Goal: Task Accomplishment & Management: Complete application form

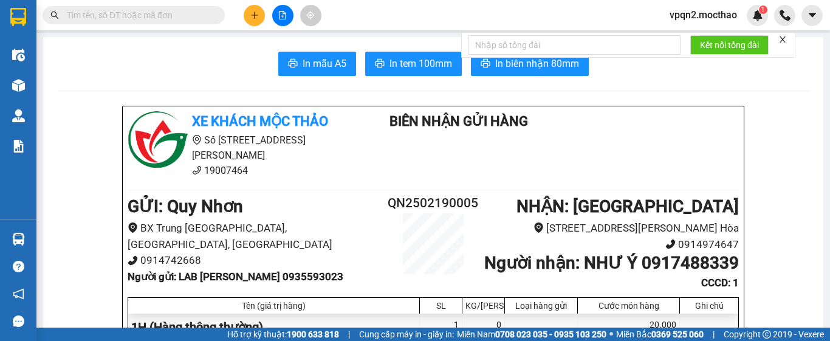
click at [159, 13] on input "text" at bounding box center [138, 15] width 143 height 13
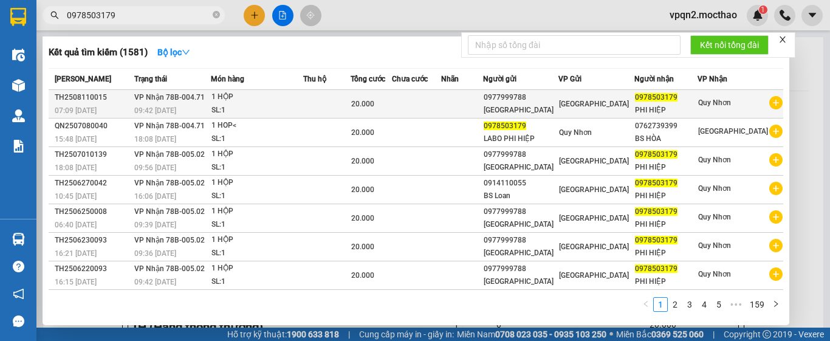
type input "0978503179"
click at [350, 97] on td at bounding box center [326, 104] width 47 height 29
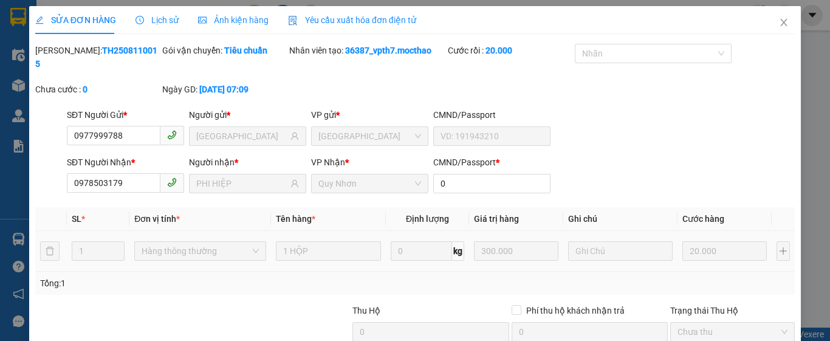
type input "0977999788"
type input "[GEOGRAPHIC_DATA]"
type input "0978503179"
type input "PHI HIỆP"
type input "0"
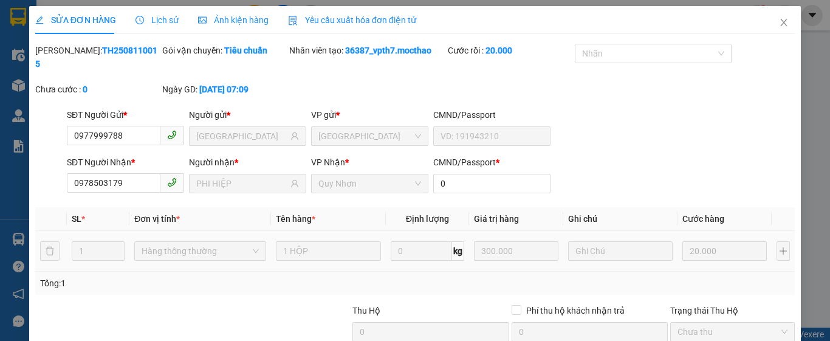
type input "20.000"
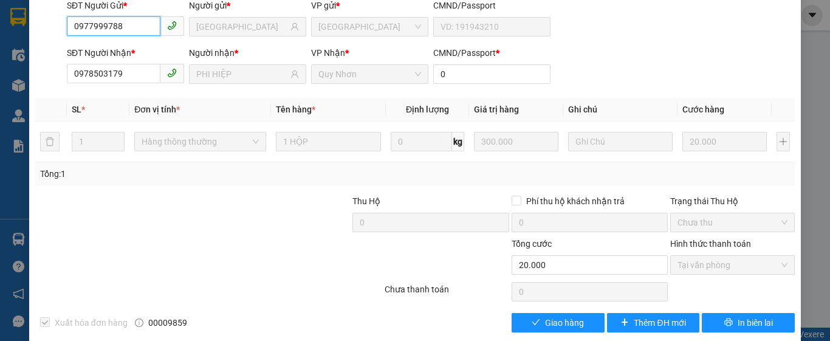
checkbox input "true"
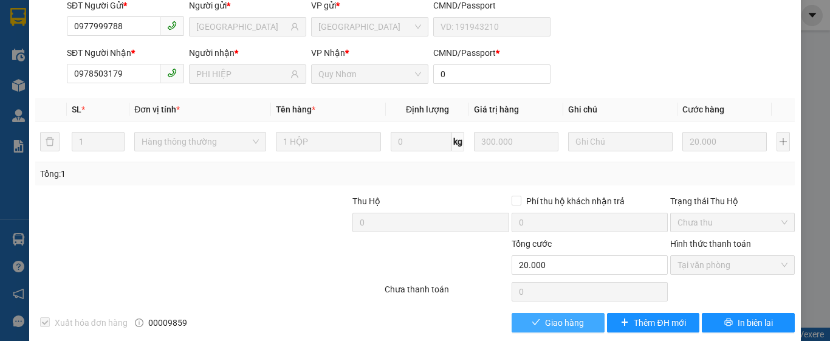
click at [523, 313] on button "Giao hàng" at bounding box center [558, 322] width 93 height 19
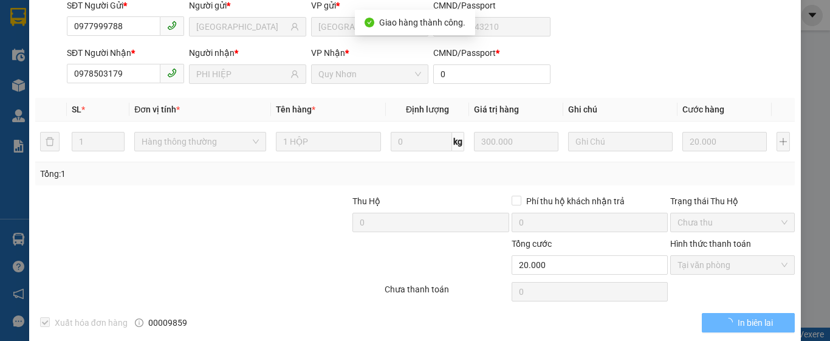
scroll to position [0, 0]
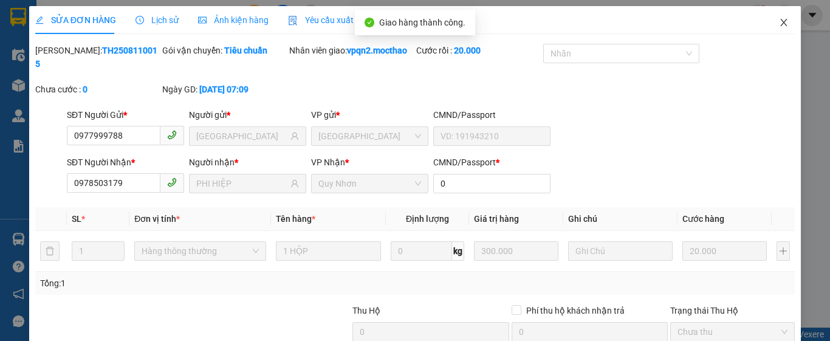
click at [779, 22] on icon "close" at bounding box center [784, 23] width 10 height 10
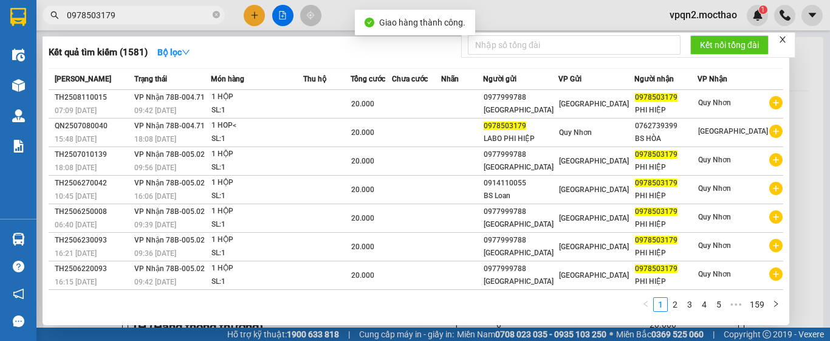
drag, startPoint x: 103, startPoint y: 17, endPoint x: 154, endPoint y: 26, distance: 51.1
click at [154, 26] on div "Kết quả tìm kiếm ( 1581 ) Bộ lọc Mã ĐH Trạng thái Món hàng Thu hộ Tổng cước Chư…" at bounding box center [118, 15] width 237 height 21
type input "0978503179"
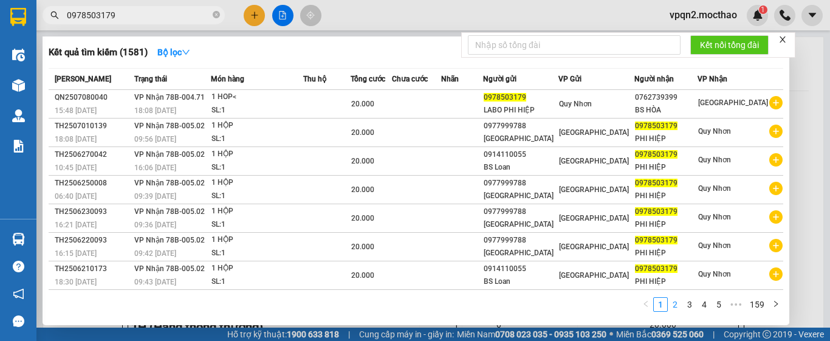
click at [677, 304] on link "2" at bounding box center [674, 304] width 13 height 13
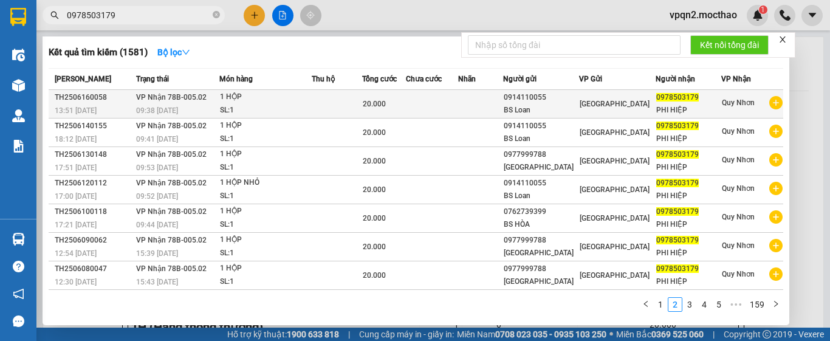
click at [318, 97] on td at bounding box center [337, 104] width 50 height 29
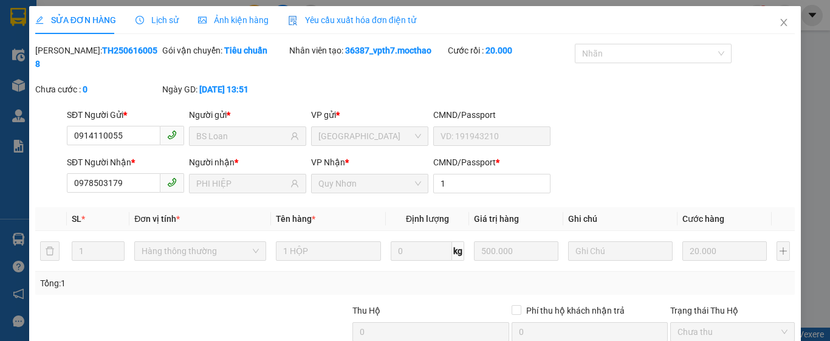
type input "0914110055"
type input "BS Loan"
type input "0978503179"
type input "PHI HIỆP"
type input "1"
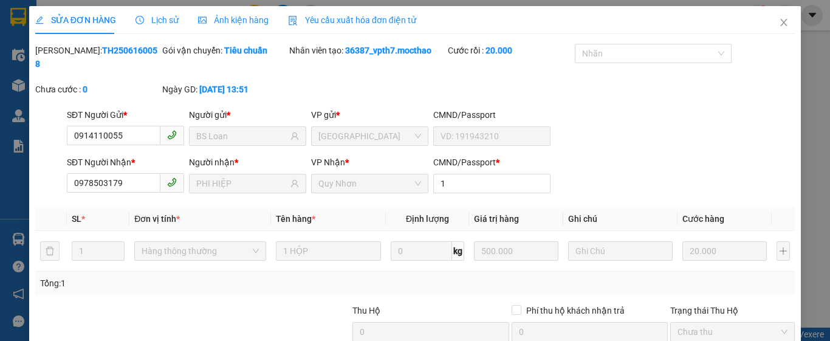
type input "20.000"
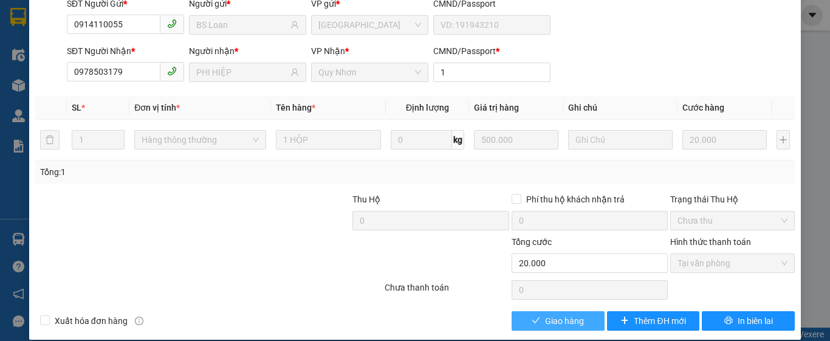
click at [575, 314] on span "Giao hàng" at bounding box center [564, 320] width 39 height 13
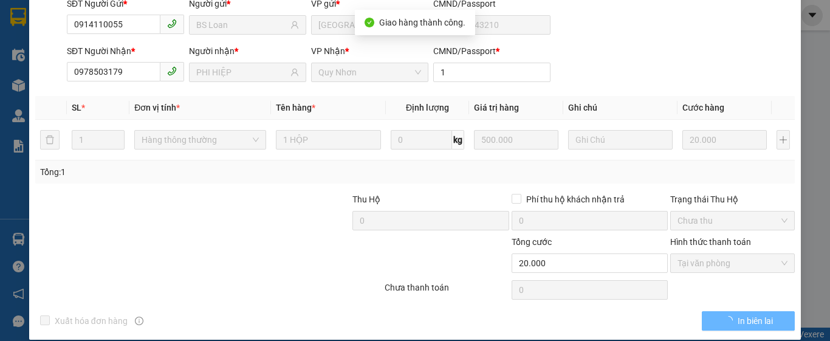
scroll to position [0, 0]
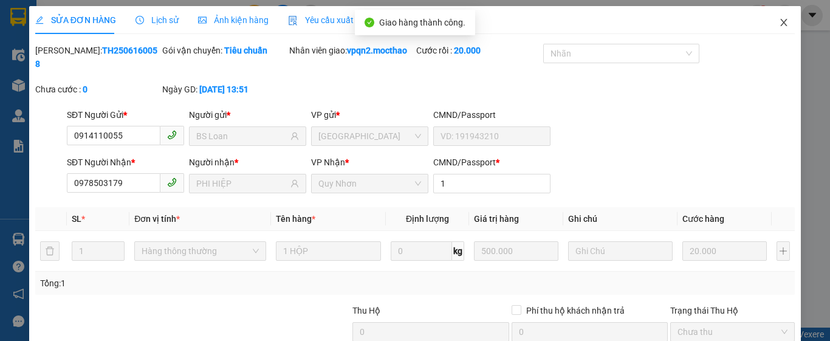
click at [779, 22] on icon "close" at bounding box center [784, 23] width 10 height 10
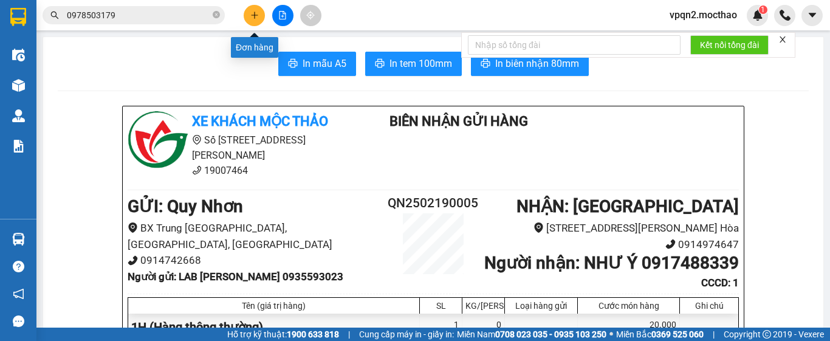
click at [256, 16] on icon "plus" at bounding box center [254, 15] width 9 height 9
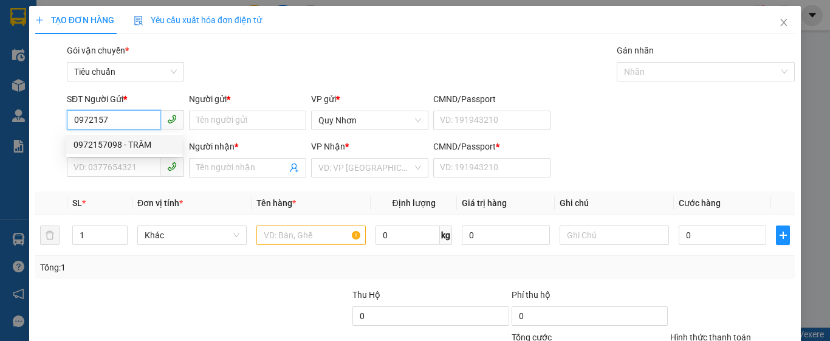
click at [119, 145] on div "0972157098 - TRÂM" at bounding box center [124, 144] width 101 height 13
type input "0972157098"
type input "TRÂM"
type input "0335410510"
type input "LỘC"
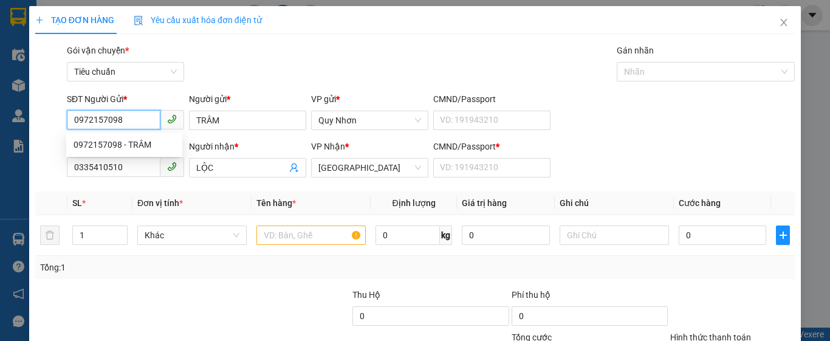
type input "30.000"
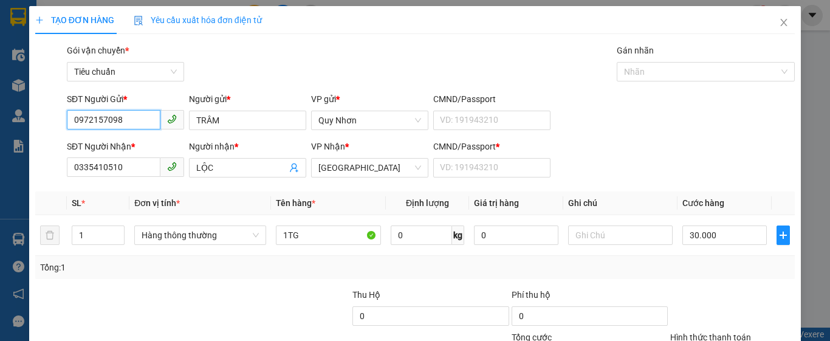
type input "0972157098"
click at [0, 206] on html "Kết quả tìm kiếm ( 1581 ) Bộ lọc Mã ĐH Trạng thái Món hàng Thu hộ Tổng cước Chư…" at bounding box center [415, 170] width 830 height 341
type input "0386735785"
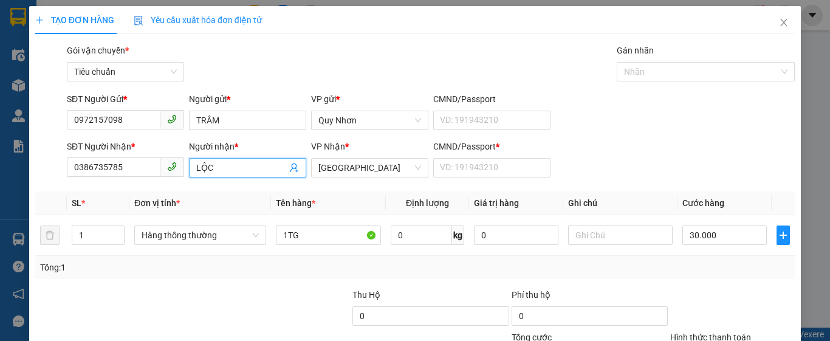
drag, startPoint x: 213, startPoint y: 170, endPoint x: 134, endPoint y: 185, distance: 80.4
click at [137, 185] on div "Transit Pickup Surcharge Ids Transit Deliver Surcharge Ids Transit Deliver Surc…" at bounding box center [415, 235] width 760 height 382
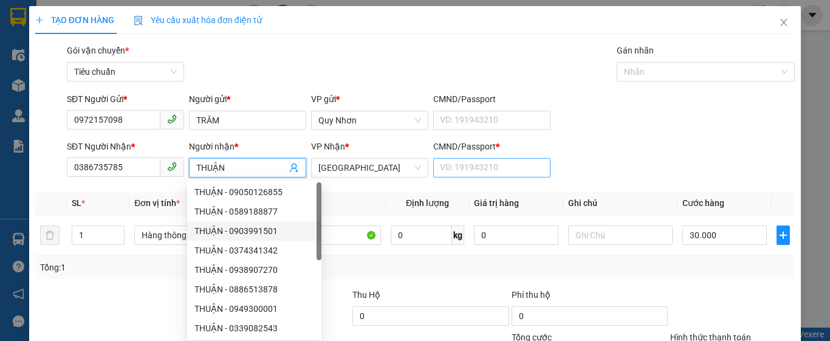
type input "THUẬN"
click at [464, 166] on input "CMND/Passport *" at bounding box center [491, 167] width 117 height 19
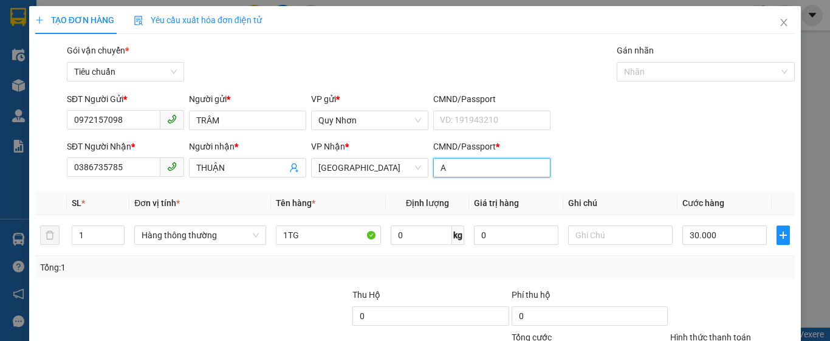
scroll to position [109, 0]
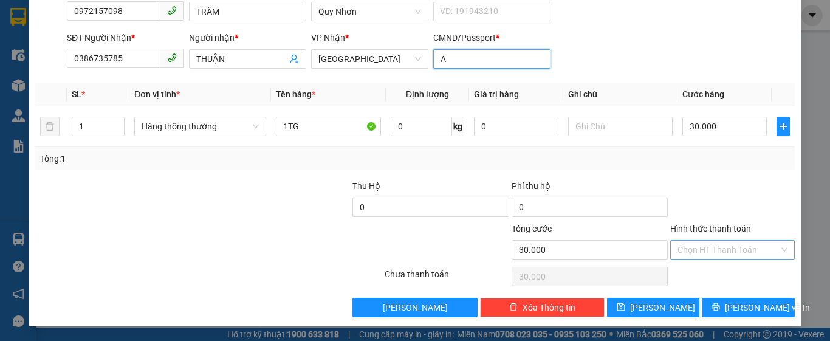
type input "A"
click at [699, 253] on input "Hình thức thanh toán" at bounding box center [727, 250] width 101 height 18
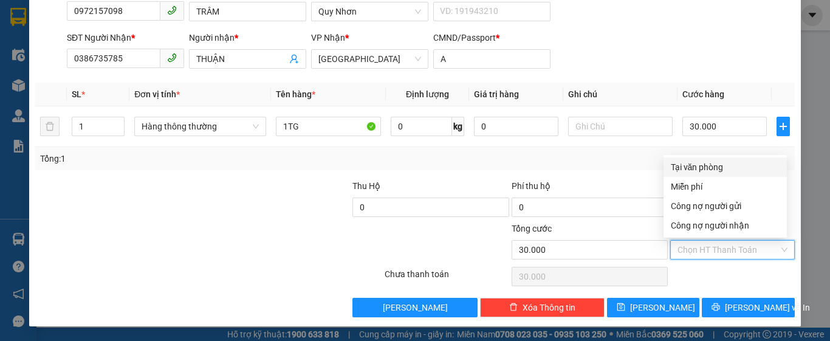
click at [717, 164] on div "Tại văn phòng" at bounding box center [725, 166] width 109 height 13
type input "0"
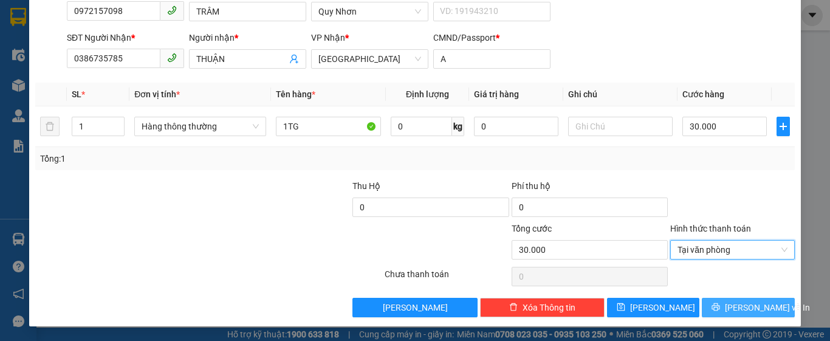
click at [718, 306] on icon "printer" at bounding box center [716, 307] width 9 height 9
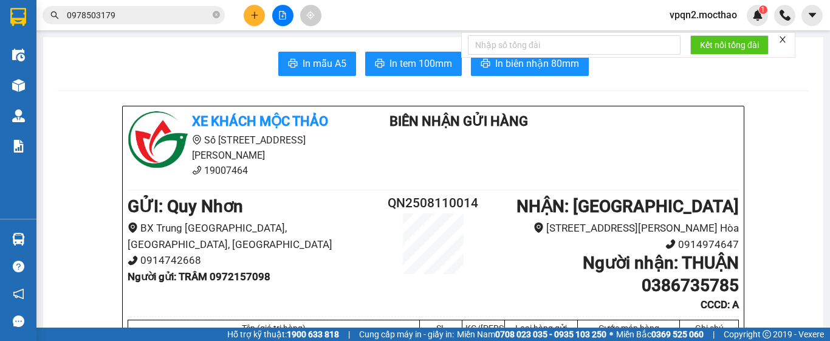
click at [787, 37] on icon "close" at bounding box center [782, 39] width 9 height 9
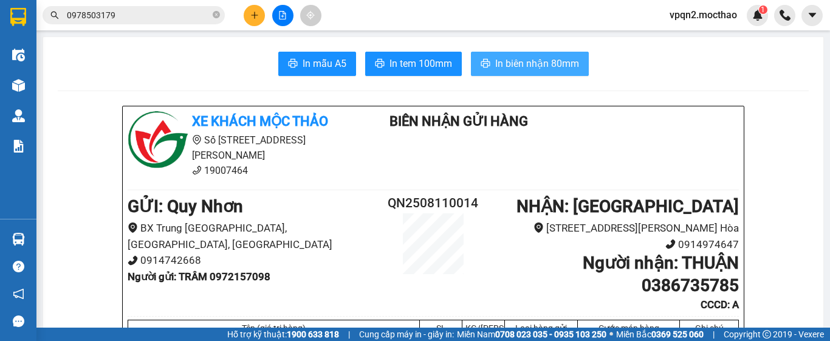
click at [529, 64] on span "In biên nhận 80mm" at bounding box center [537, 63] width 84 height 15
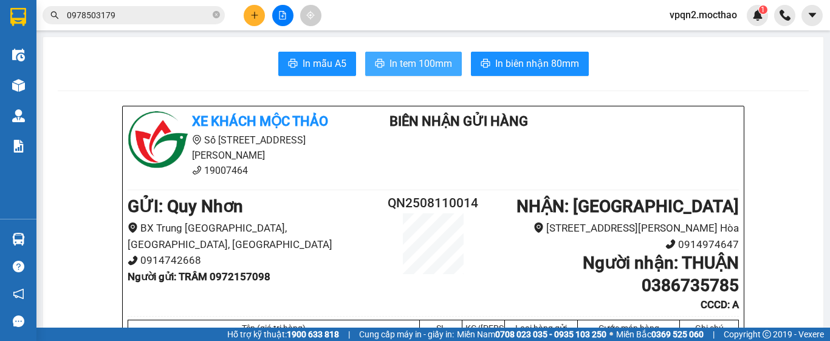
click at [425, 63] on span "In tem 100mm" at bounding box center [420, 63] width 63 height 15
drag, startPoint x: 131, startPoint y: 5, endPoint x: 45, endPoint y: 24, distance: 88.4
click at [45, 24] on div "Kết quả tìm kiếm ( 1581 ) Bộ lọc Mã ĐH Trạng thái Món hàng Thu hộ Tổng cước Chư…" at bounding box center [118, 15] width 237 height 21
click at [132, 22] on span "0978503179" at bounding box center [134, 15] width 182 height 18
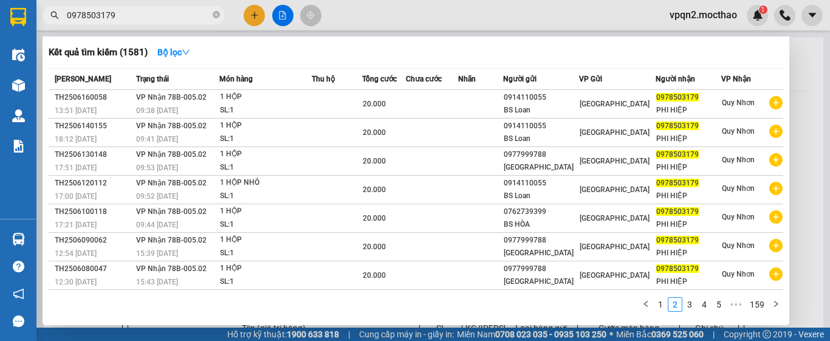
drag, startPoint x: 122, startPoint y: 17, endPoint x: 21, endPoint y: 41, distance: 104.2
click at [21, 41] on section "Kết quả tìm kiếm ( 1581 ) Bộ lọc Mã ĐH Trạng thái Món hàng Thu hộ Tổng cước Chư…" at bounding box center [415, 170] width 830 height 341
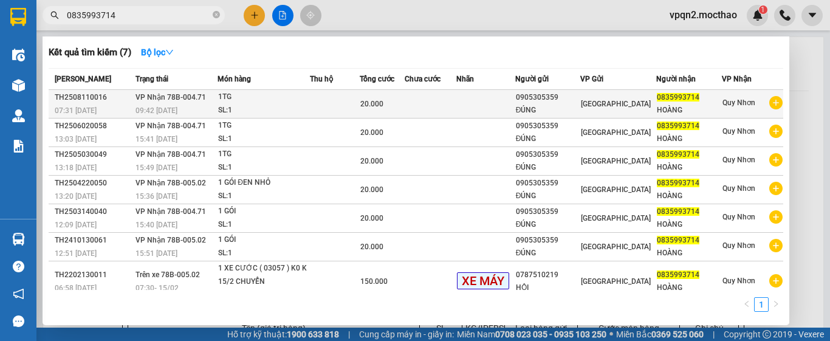
type input "0835993714"
click at [425, 100] on td at bounding box center [431, 104] width 52 height 29
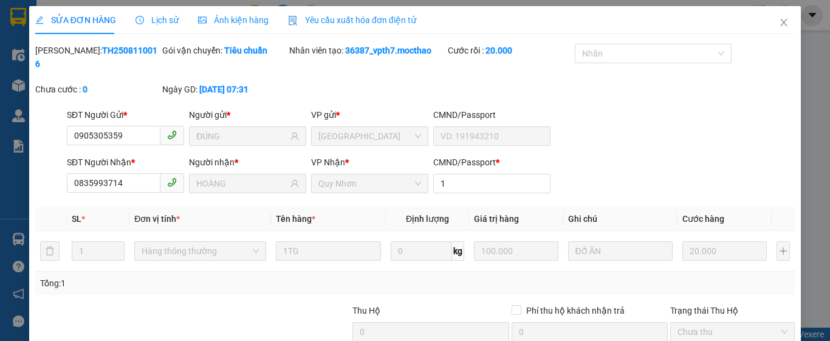
type input "0905305359"
type input "ĐÚNG"
type input "0835993714"
type input "HOÀNG"
type input "1"
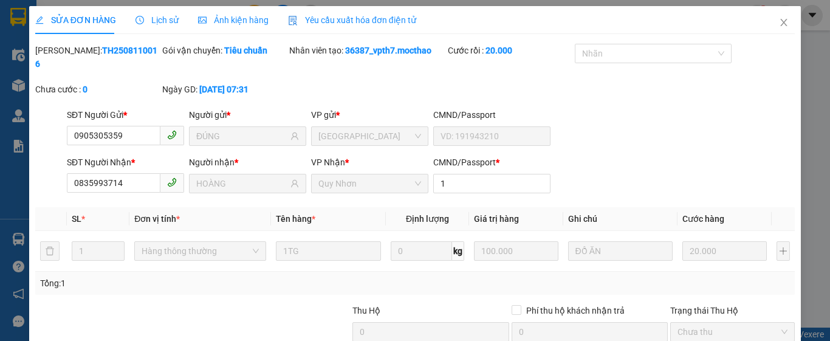
type input "20.000"
checkbox input "true"
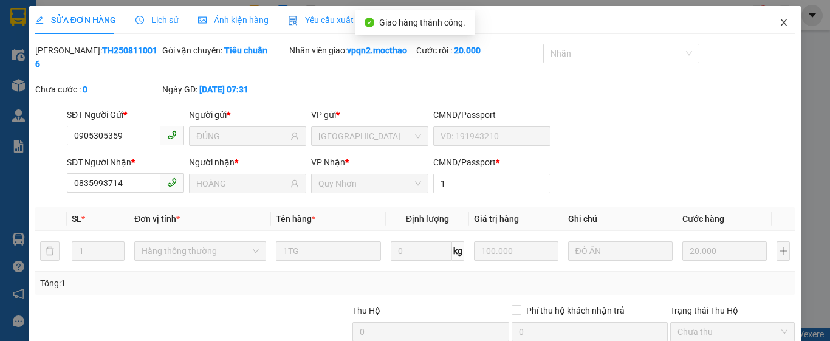
click at [779, 26] on icon "close" at bounding box center [784, 23] width 10 height 10
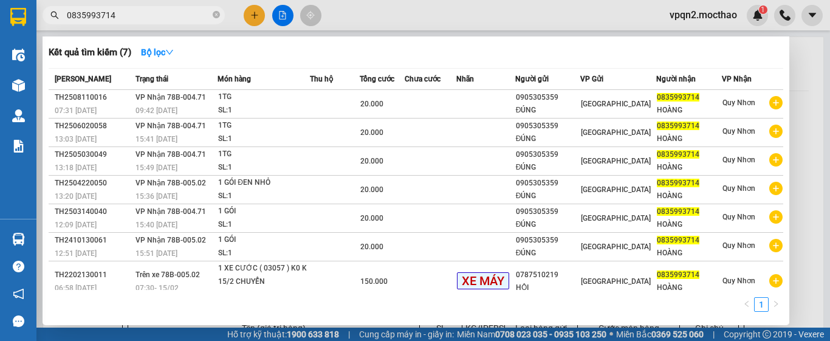
drag, startPoint x: 101, startPoint y: 17, endPoint x: 160, endPoint y: 22, distance: 59.8
click at [160, 22] on span "0835993714" at bounding box center [134, 15] width 182 height 18
type input "0835993714"
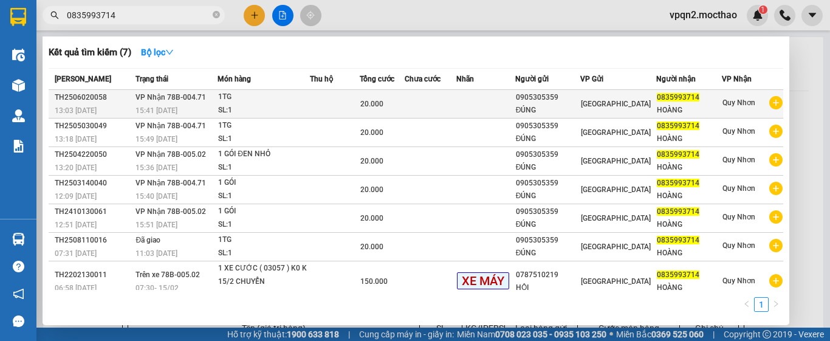
click at [394, 105] on div "20.000" at bounding box center [381, 103] width 43 height 13
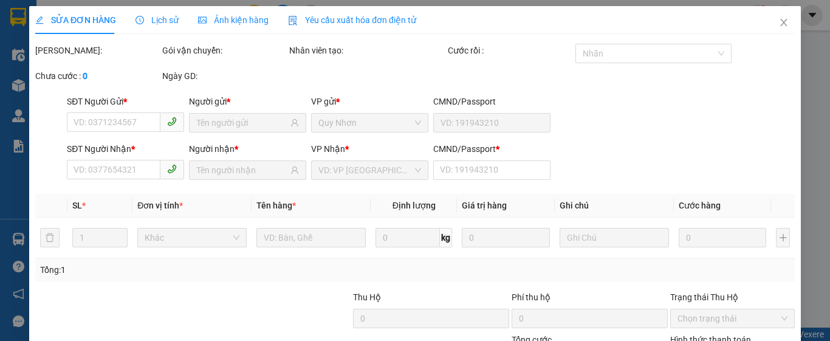
type input "0905305359"
type input "ĐÚNG"
type input "0835993714"
type input "HOÀNG"
type input "1"
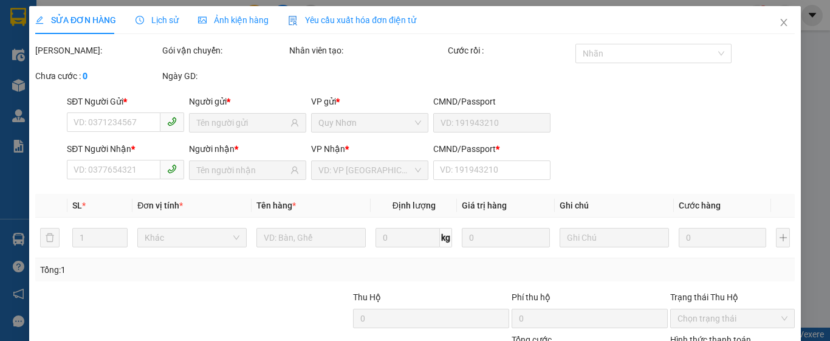
type input "20.000"
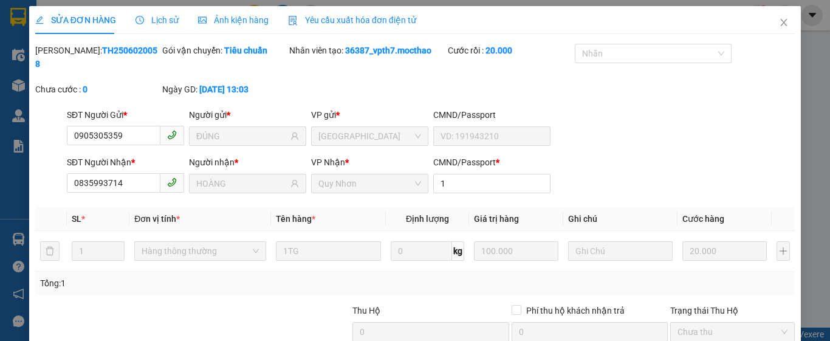
click at [779, 19] on icon "close" at bounding box center [784, 23] width 10 height 10
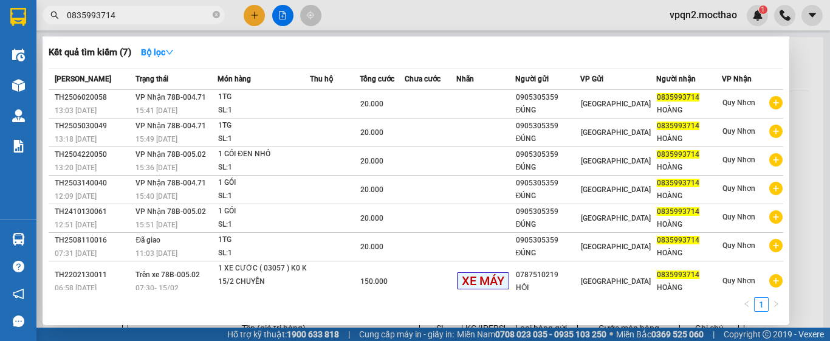
drag, startPoint x: 98, startPoint y: 16, endPoint x: 139, endPoint y: 23, distance: 41.9
click at [139, 23] on span "0835993714" at bounding box center [134, 15] width 182 height 18
type input "0835993714"
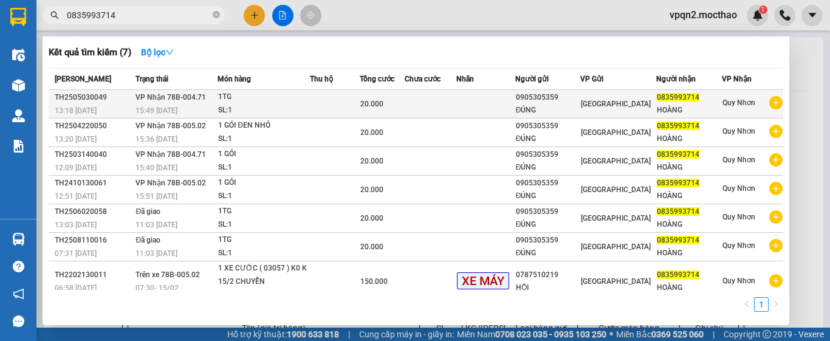
click at [389, 101] on div "20.000" at bounding box center [381, 103] width 43 height 13
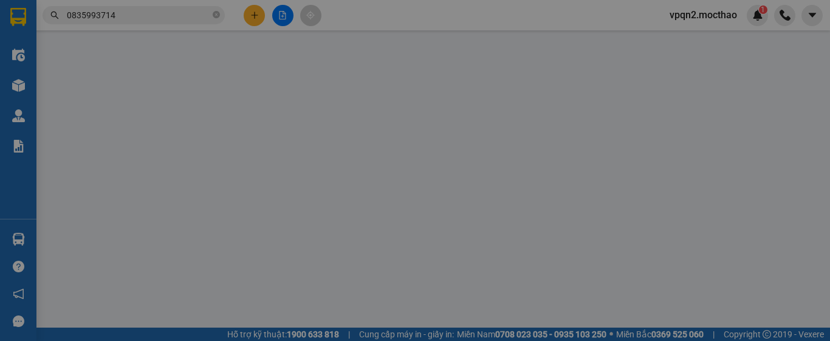
type input "0905305359"
type input "ĐÚNG"
type input "0835993714"
type input "HOÀNG"
type input "1"
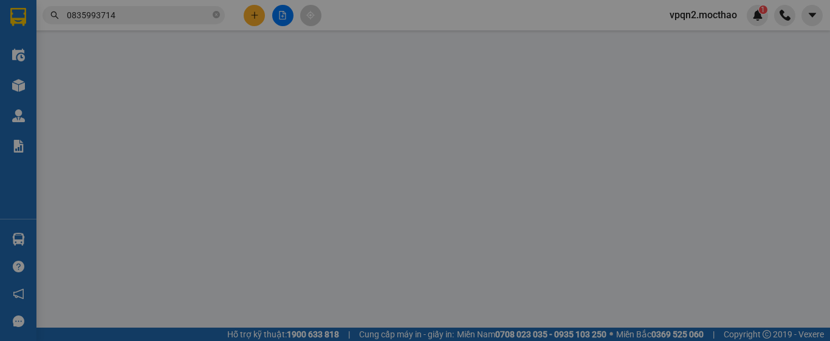
type input "20.000"
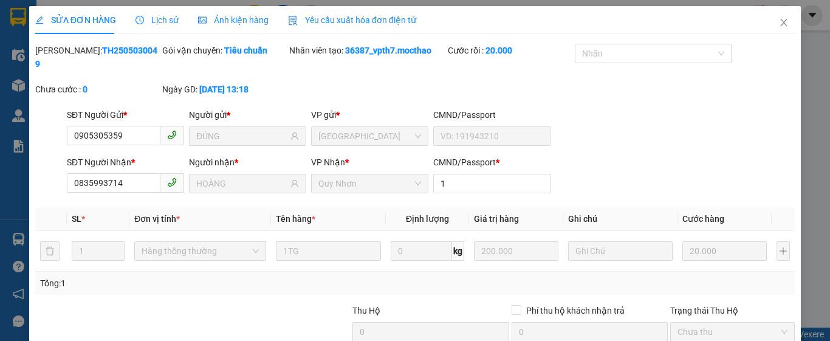
click at [779, 19] on icon "close" at bounding box center [784, 23] width 10 height 10
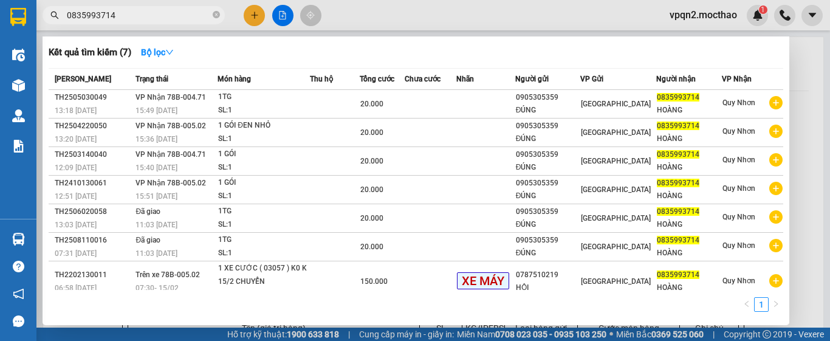
drag, startPoint x: 101, startPoint y: 12, endPoint x: 147, endPoint y: 21, distance: 46.5
click at [147, 21] on input "0835993714" at bounding box center [138, 15] width 143 height 13
type input "0835993714"
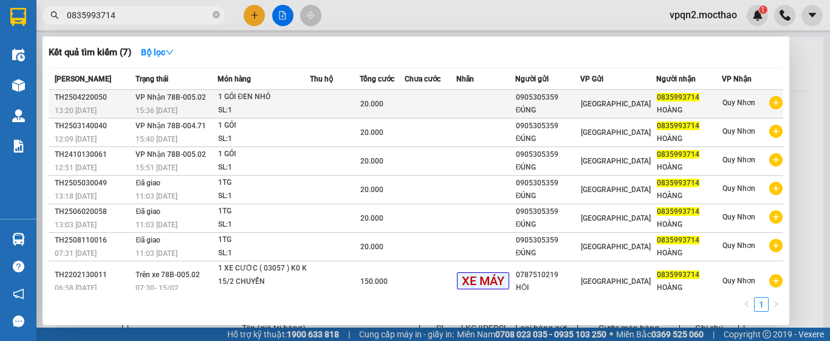
click at [379, 94] on td "20.000" at bounding box center [382, 104] width 44 height 29
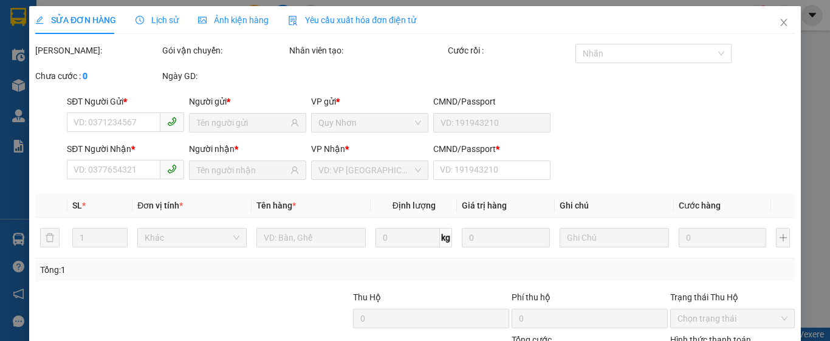
type input "0905305359"
type input "ĐÚNG"
type input "0835993714"
type input "HOÀNG"
type input "1"
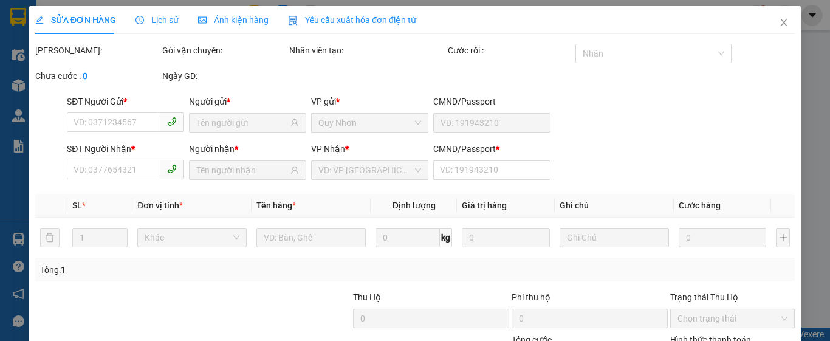
type input "20.000"
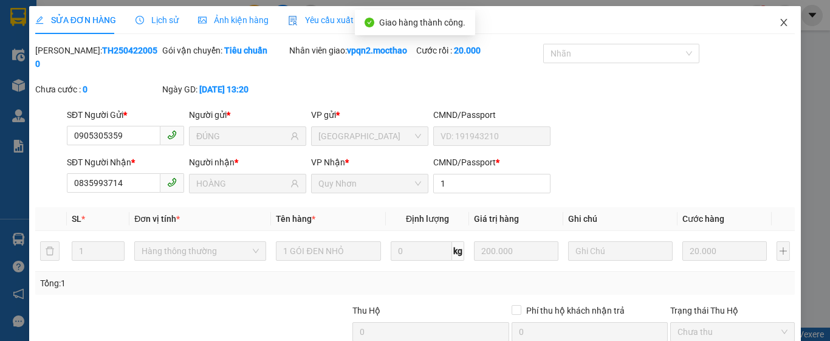
click at [781, 22] on icon "close" at bounding box center [784, 22] width 7 height 7
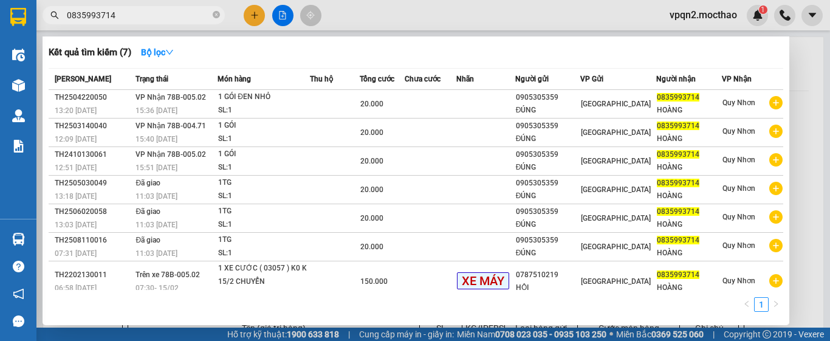
drag, startPoint x: 101, startPoint y: 14, endPoint x: 153, endPoint y: 19, distance: 51.3
click at [153, 19] on input "0835993714" at bounding box center [138, 15] width 143 height 13
type input "0835993714"
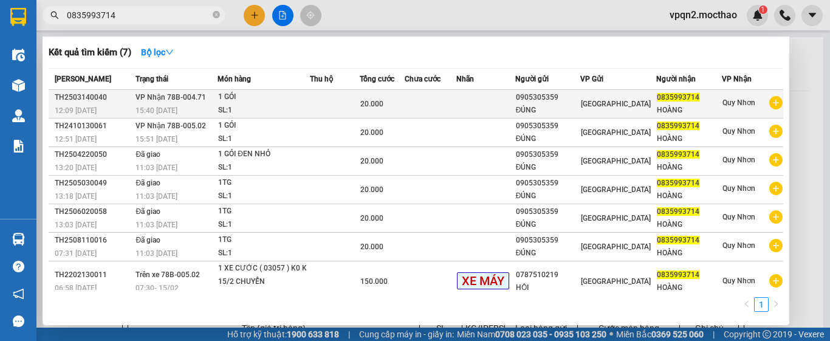
click at [314, 101] on td at bounding box center [335, 104] width 50 height 29
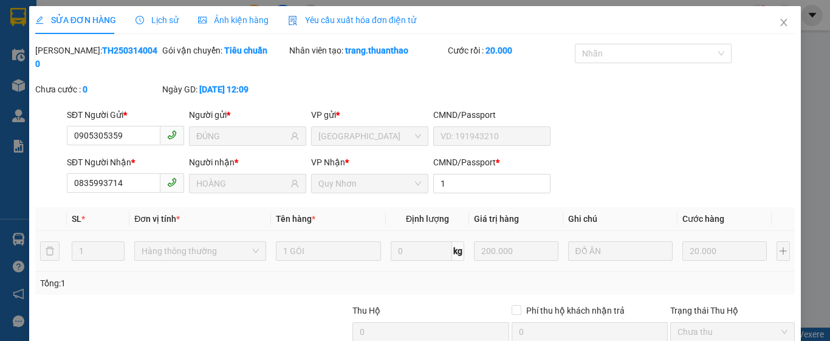
type input "0905305359"
type input "ĐÚNG"
type input "0835993714"
type input "HOÀNG"
type input "1"
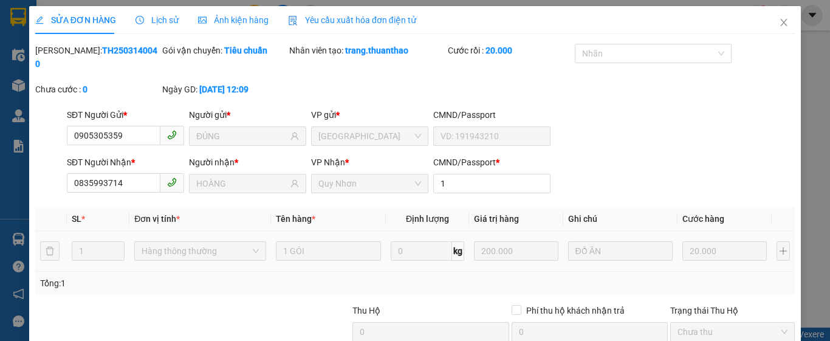
type input "20.000"
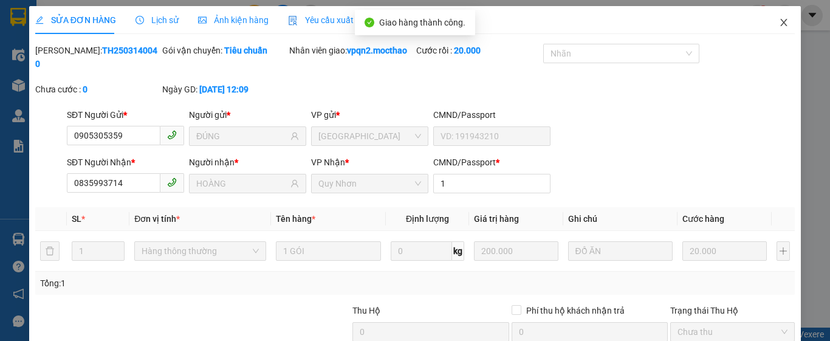
click at [775, 31] on span "Close" at bounding box center [784, 23] width 34 height 34
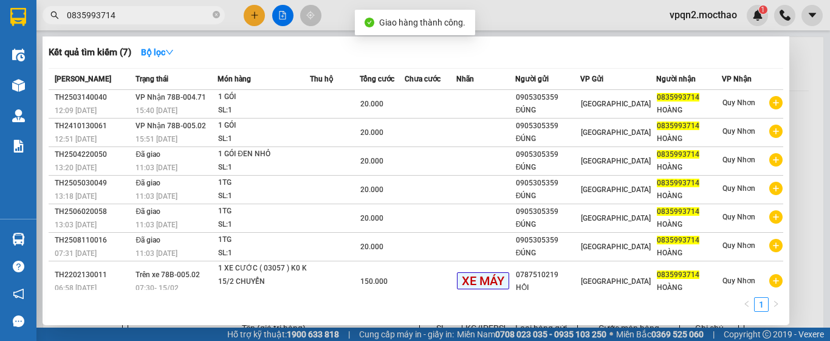
drag, startPoint x: 99, startPoint y: 12, endPoint x: 152, endPoint y: 19, distance: 53.4
click at [152, 19] on input "0835993714" at bounding box center [138, 15] width 143 height 13
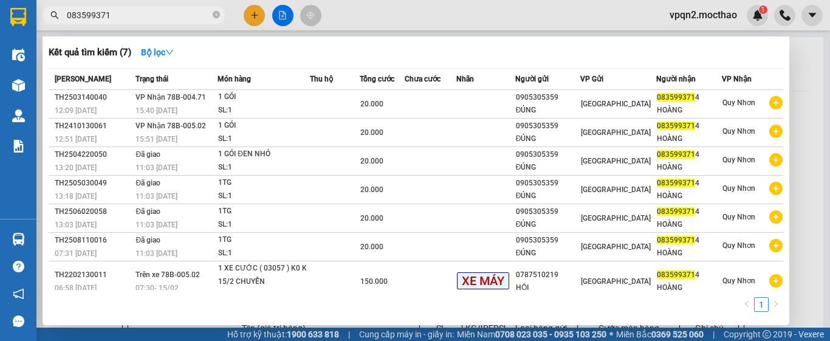
type input "0835993714"
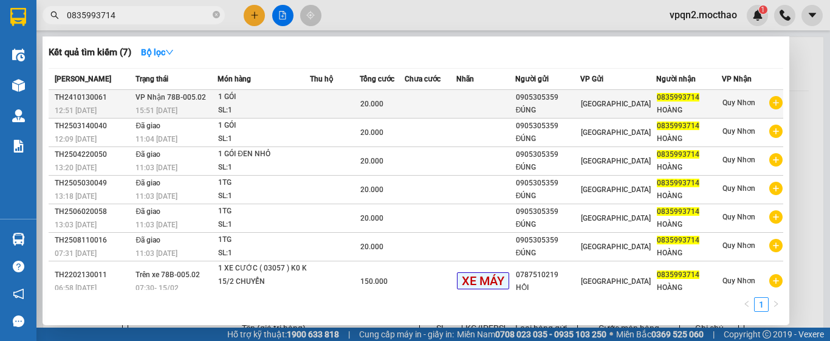
click at [241, 105] on div "SL: 1" at bounding box center [263, 110] width 91 height 13
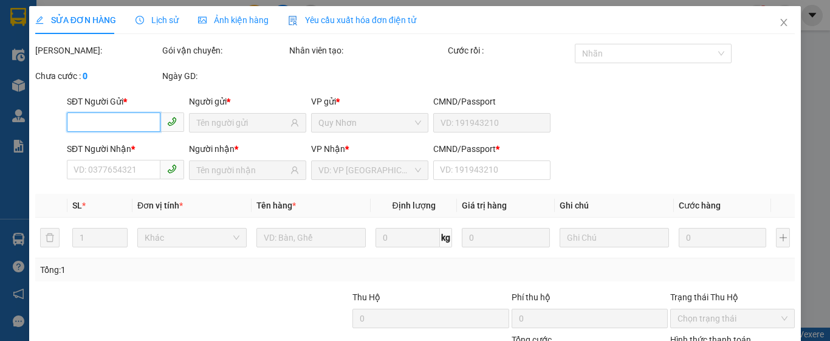
type input "0905305359"
type input "ĐÚNG"
type input "0835993714"
type input "HOÀNG"
type input "1"
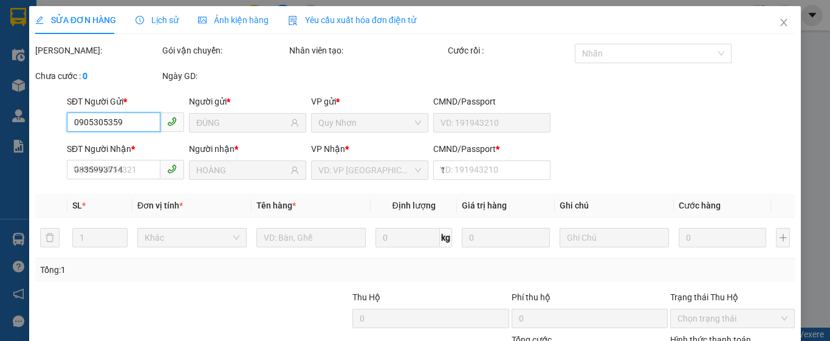
type input "20.000"
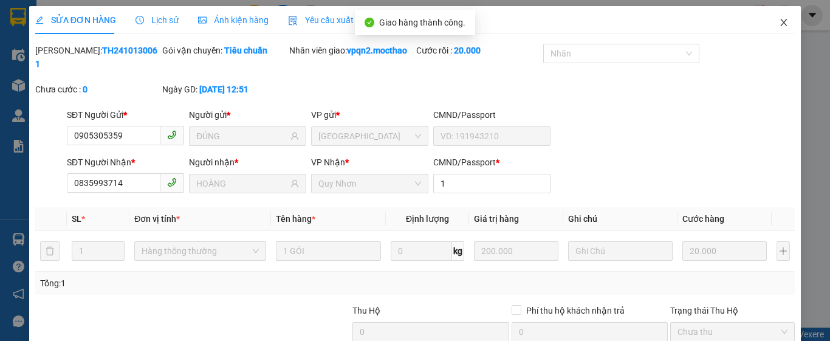
click at [779, 22] on icon "close" at bounding box center [784, 23] width 10 height 10
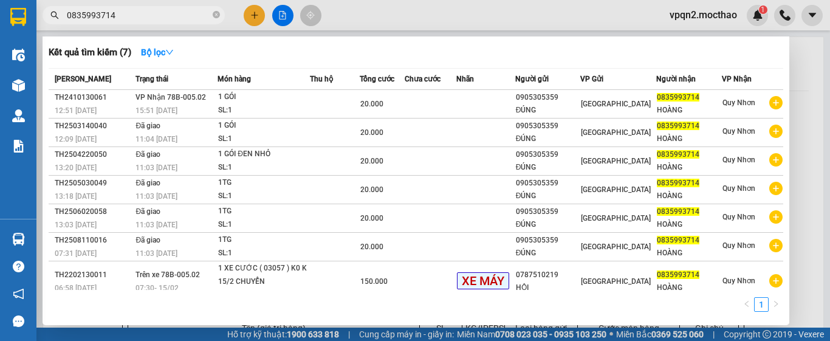
drag, startPoint x: 122, startPoint y: 13, endPoint x: 64, endPoint y: 25, distance: 58.9
click at [64, 25] on div "Kết quả tìm kiếm ( 7 ) Bộ lọc Mã ĐH Trạng thái Món hàng Thu hộ Tổng cước Chưa c…" at bounding box center [118, 15] width 237 height 21
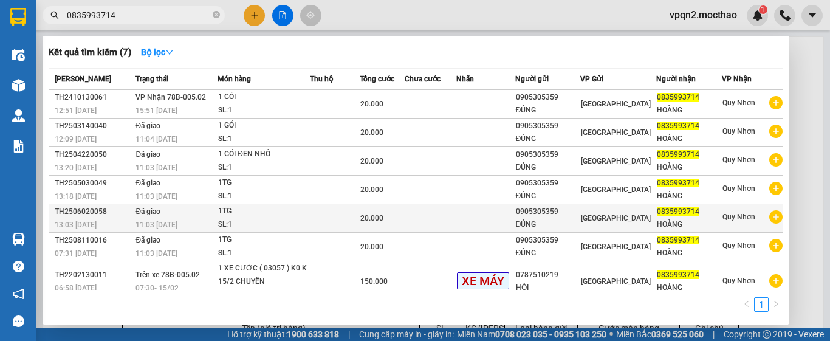
click at [309, 212] on div "1TG" at bounding box center [263, 211] width 91 height 13
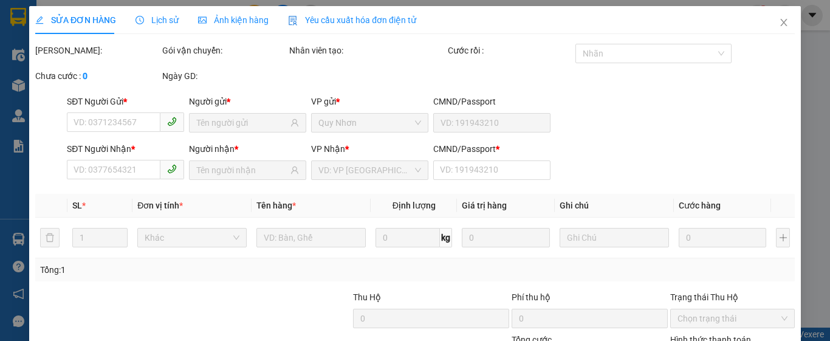
drag, startPoint x: 246, startPoint y: 156, endPoint x: 233, endPoint y: 125, distance: 34.3
click at [242, 154] on div "Người nhận *" at bounding box center [247, 148] width 117 height 13
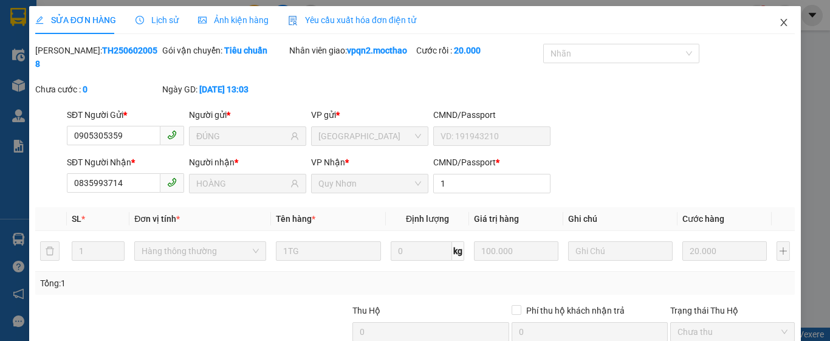
click at [772, 18] on span "Close" at bounding box center [784, 23] width 34 height 34
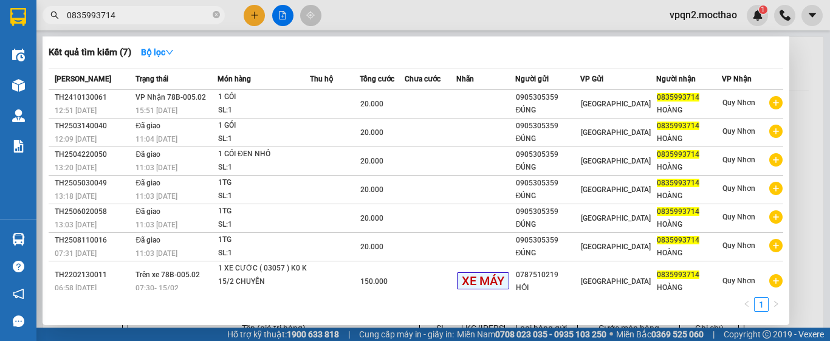
drag, startPoint x: 115, startPoint y: 19, endPoint x: 61, endPoint y: 30, distance: 54.6
click at [61, 26] on div "Kết quả tìm kiếm ( 7 ) Bộ lọc Mã ĐH Trạng thái Món hàng Thu hộ Tổng cước Chưa c…" at bounding box center [118, 15] width 237 height 21
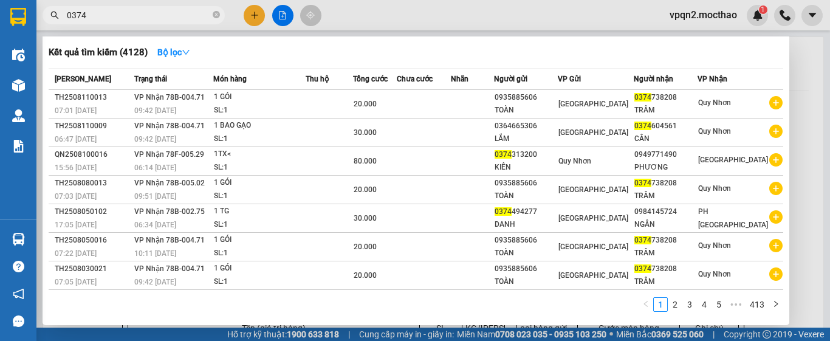
click at [112, 15] on input "0374" at bounding box center [138, 15] width 143 height 13
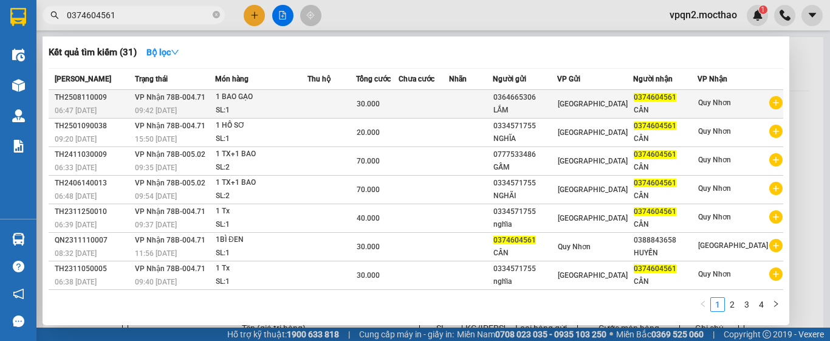
type input "0374604561"
click at [376, 101] on span "30.000" at bounding box center [368, 104] width 23 height 9
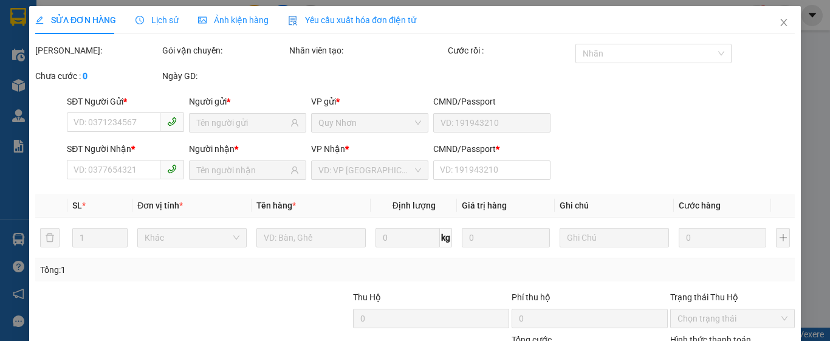
type input "0364665306"
type input "LẮM"
type input "0374604561"
type input "CẦN"
type input "1"
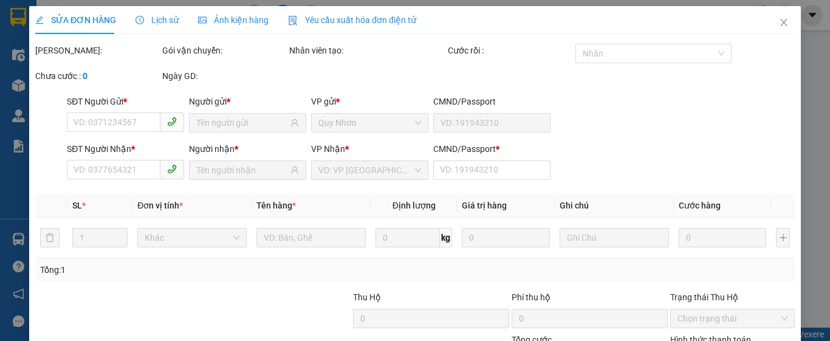
type input "30.000"
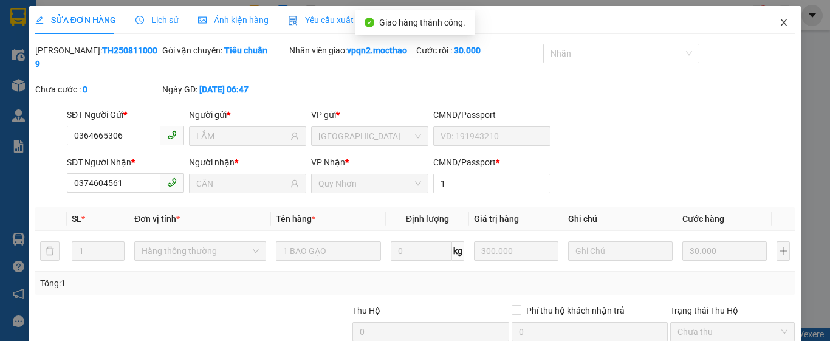
click at [779, 23] on icon "close" at bounding box center [784, 23] width 10 height 10
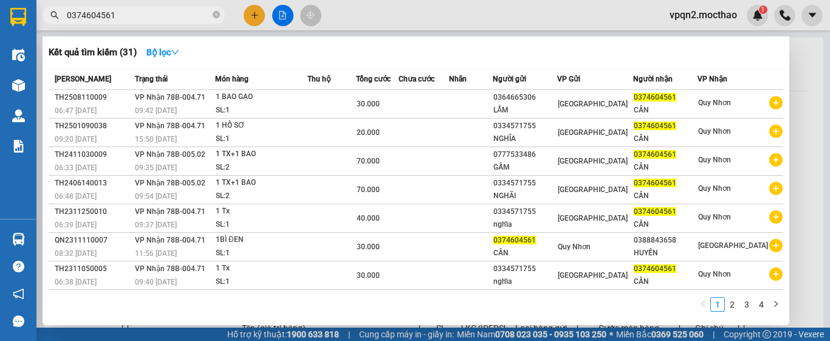
drag, startPoint x: 103, startPoint y: 14, endPoint x: 142, endPoint y: 19, distance: 39.2
click at [142, 19] on input "0374604561" at bounding box center [138, 15] width 143 height 13
type input "0374604561"
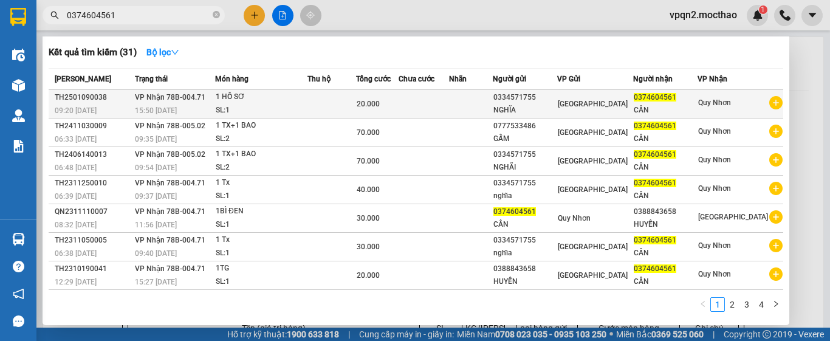
click at [379, 108] on span "20.000" at bounding box center [368, 104] width 23 height 9
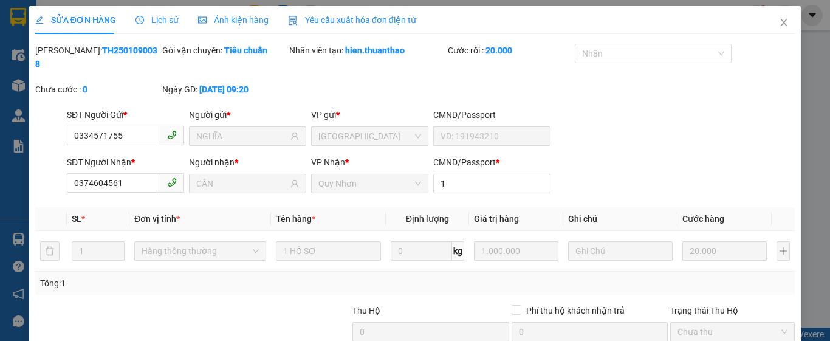
type input "0334571755"
type input "NGHĨA"
type input "0374604561"
type input "CẦN"
type input "1"
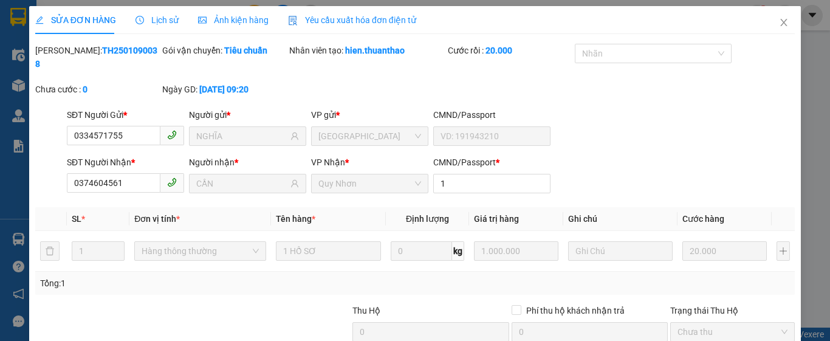
type input "20.000"
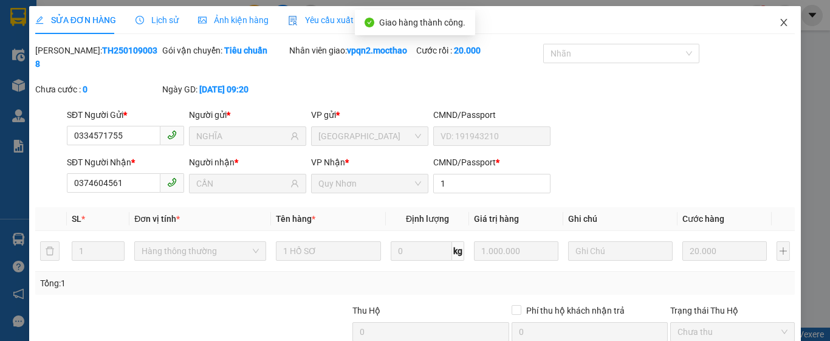
click at [781, 21] on icon "close" at bounding box center [784, 22] width 7 height 7
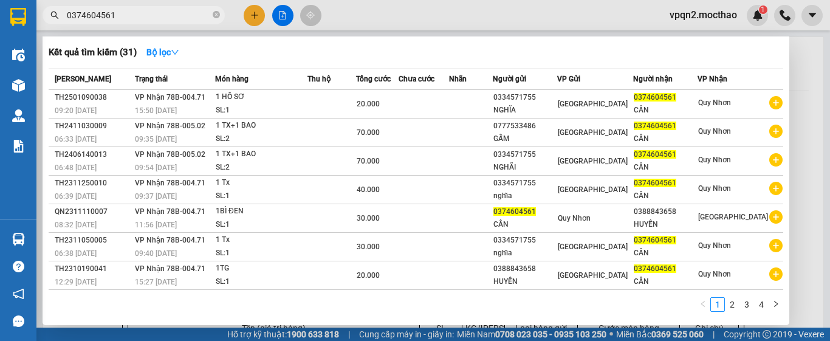
drag, startPoint x: 109, startPoint y: 15, endPoint x: 160, endPoint y: 16, distance: 51.1
click at [160, 16] on input "0374604561" at bounding box center [138, 15] width 143 height 13
type input "0374604561"
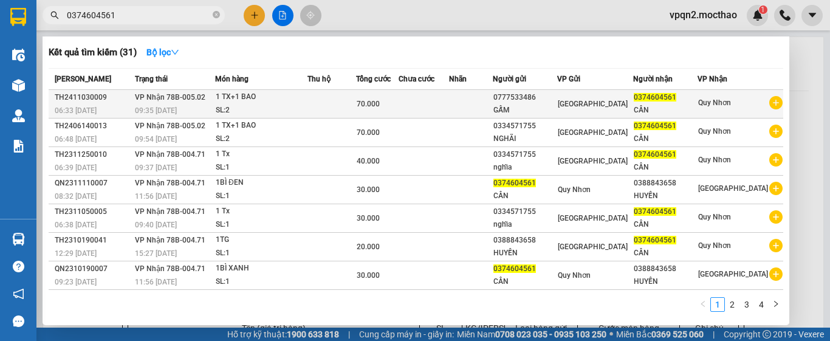
click at [306, 103] on div "1 TX+1 BAO" at bounding box center [261, 97] width 91 height 13
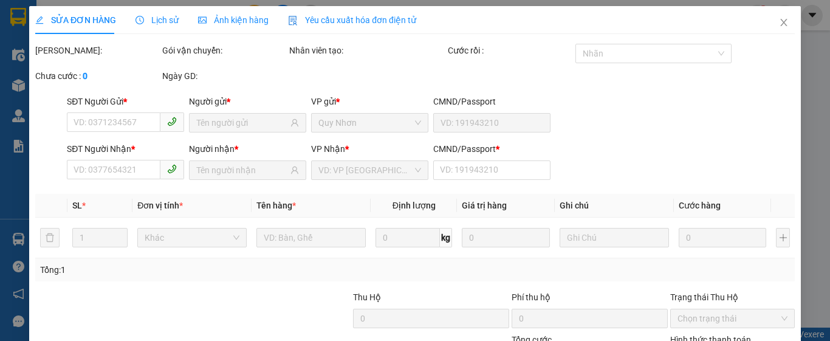
type input "0777533486"
type input "GẤM"
type input "0374604561"
type input "CẦN"
type input "1"
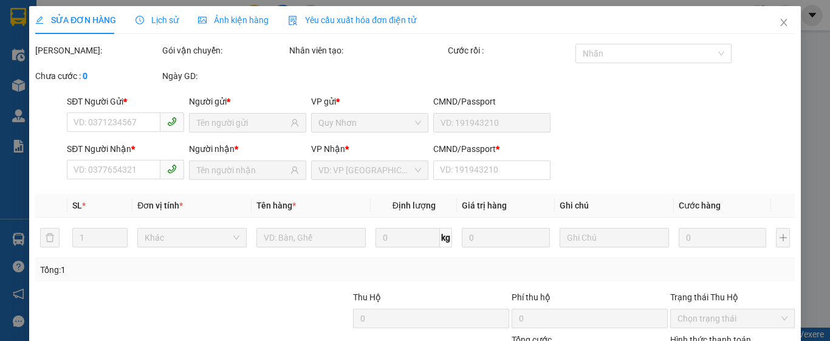
type input "70.000"
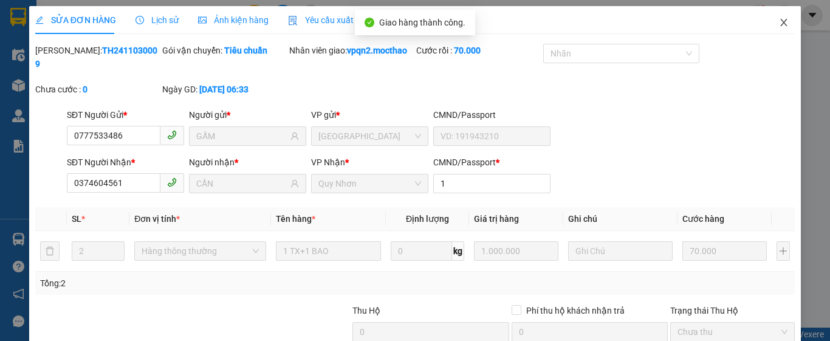
click at [779, 19] on icon "close" at bounding box center [784, 23] width 10 height 10
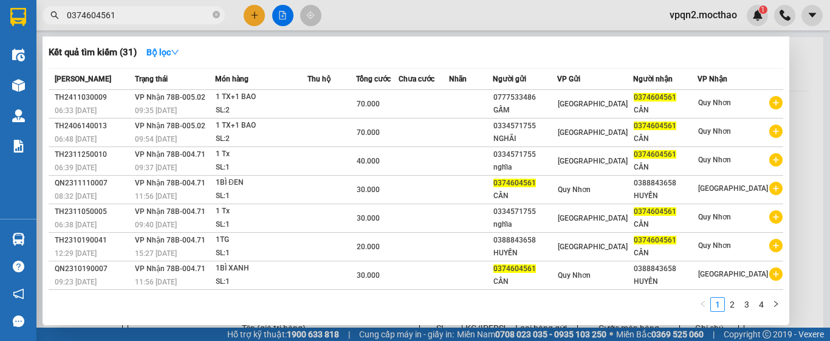
drag, startPoint x: 103, startPoint y: 18, endPoint x: 156, endPoint y: 18, distance: 52.9
click at [156, 18] on input "0374604561" at bounding box center [138, 15] width 143 height 13
type input "0374604561"
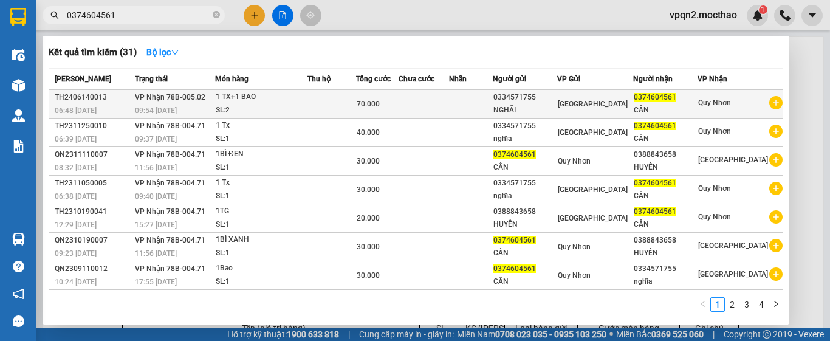
click at [325, 104] on td at bounding box center [331, 104] width 49 height 29
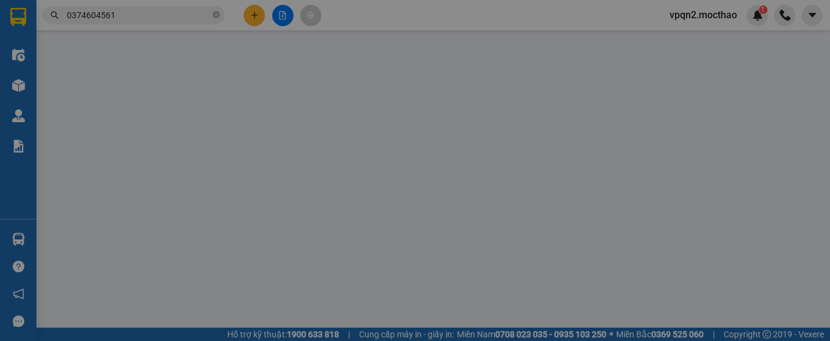
type input "0334571755"
type input "NGHÃI"
type input "0374604561"
type input "CẦN"
type input "1"
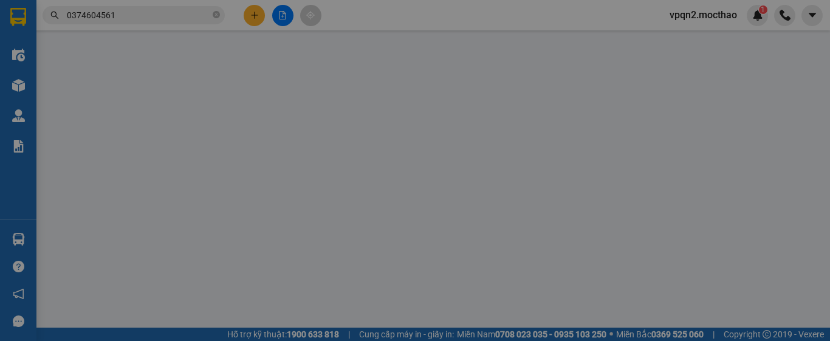
type input "70.000"
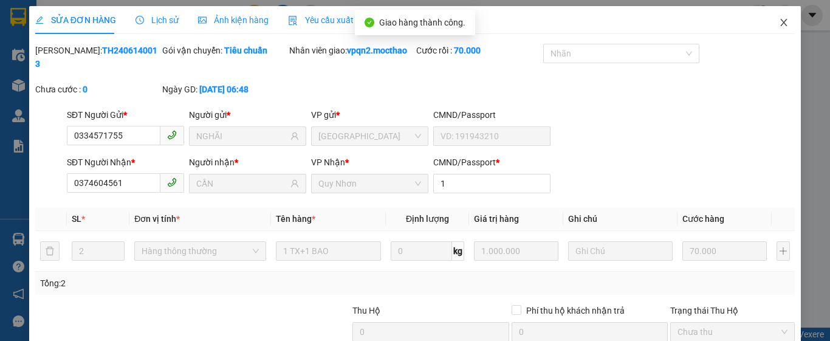
click at [779, 18] on icon "close" at bounding box center [784, 23] width 10 height 10
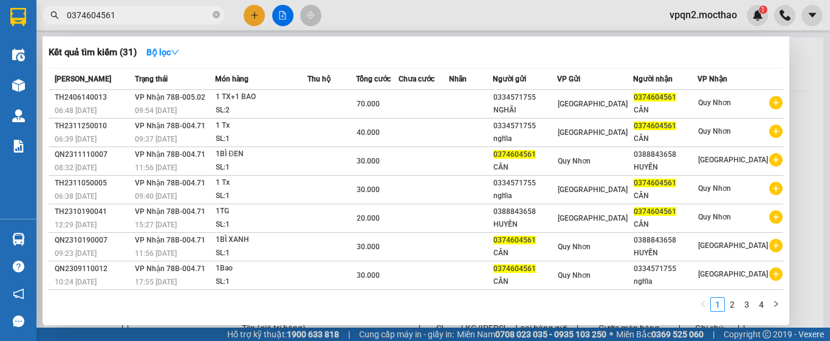
drag, startPoint x: 44, startPoint y: 35, endPoint x: 9, endPoint y: 41, distance: 35.8
click at [9, 41] on section "Kết quả tìm kiếm ( 31 ) Bộ lọc Mã ĐH Trạng thái Món hàng Thu hộ Tổng cước Chưa …" at bounding box center [415, 170] width 830 height 341
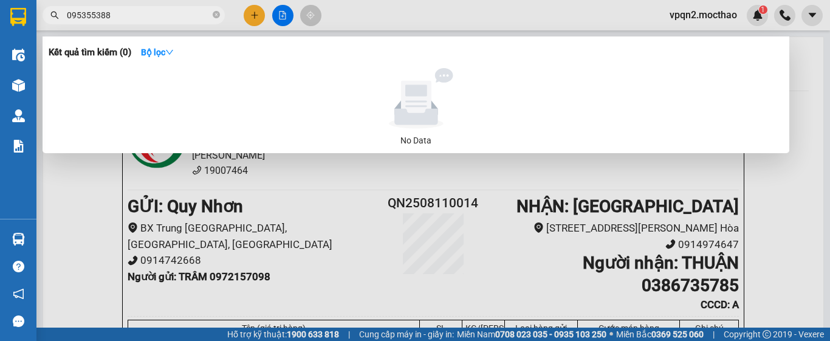
click at [75, 17] on input "095355388" at bounding box center [138, 15] width 143 height 13
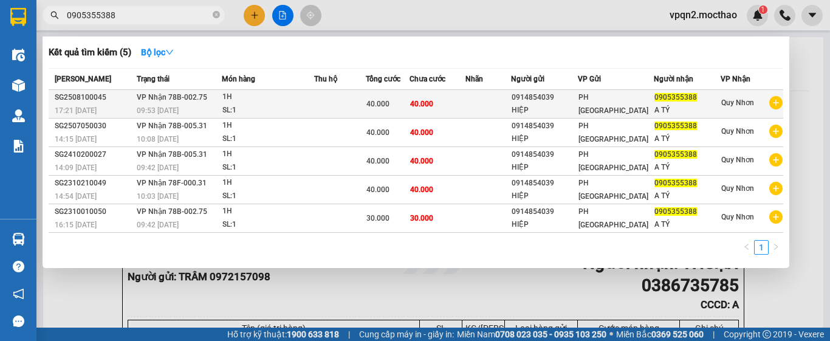
type input "0905355388"
click at [427, 106] on span "40.000" at bounding box center [421, 104] width 23 height 9
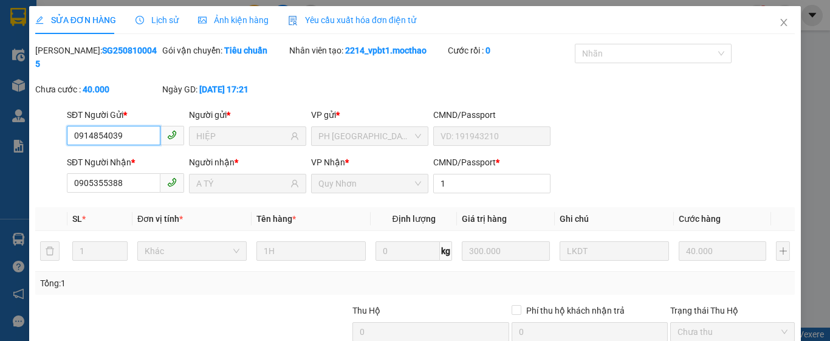
type input "0914854039"
type input "HIỆP"
type input "0905355388"
type input "A TÝ"
type input "1"
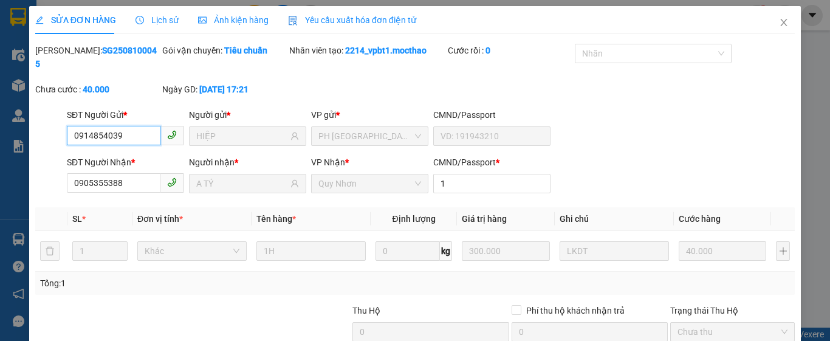
type input "40.000"
type input "0"
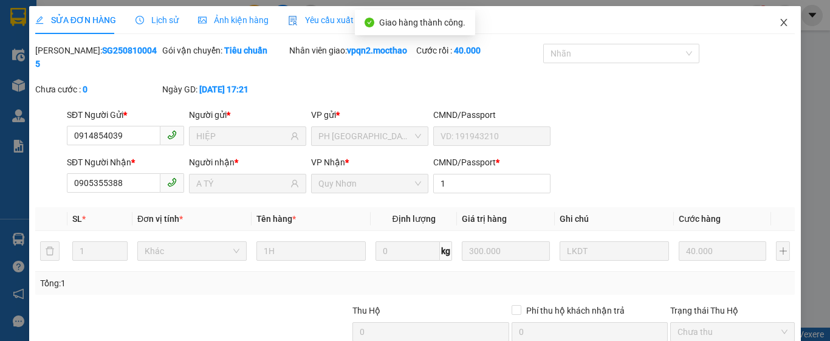
click at [781, 20] on icon "close" at bounding box center [784, 22] width 7 height 7
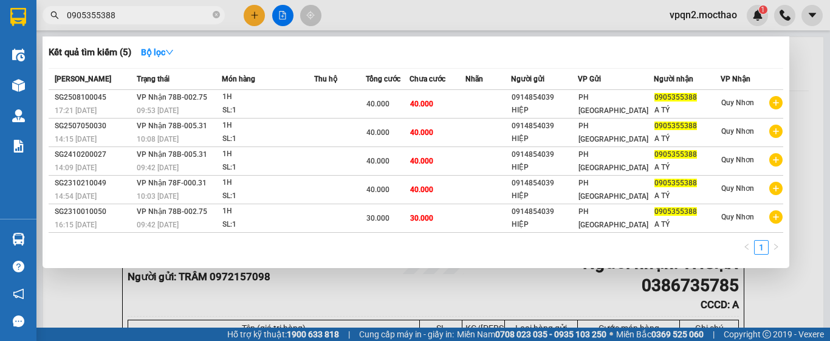
drag, startPoint x: 104, startPoint y: 16, endPoint x: 157, endPoint y: 26, distance: 54.3
click at [157, 26] on div "Kết quả tìm kiếm ( 5 ) Bộ lọc Mã ĐH Trạng thái Món hàng Thu hộ Tổng cước Chưa c…" at bounding box center [118, 15] width 237 height 21
type input "0905355388"
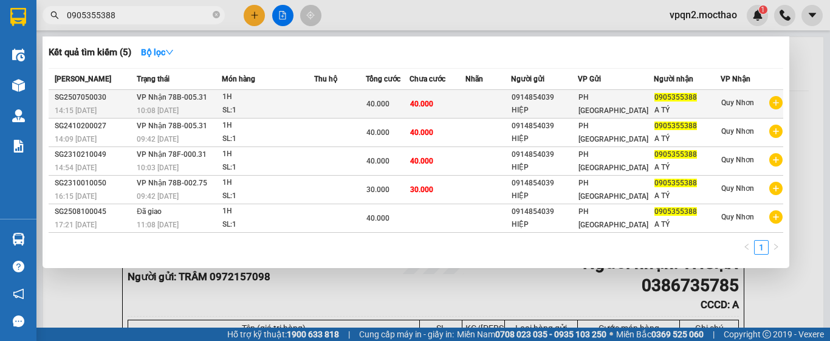
click at [442, 105] on td "40.000" at bounding box center [438, 104] width 56 height 29
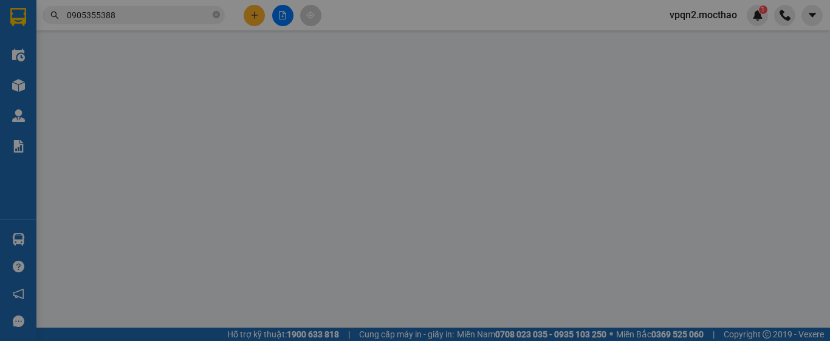
type input "0914854039"
type input "HIỆP"
type input "0905355388"
type input "A TÝ"
type input "1"
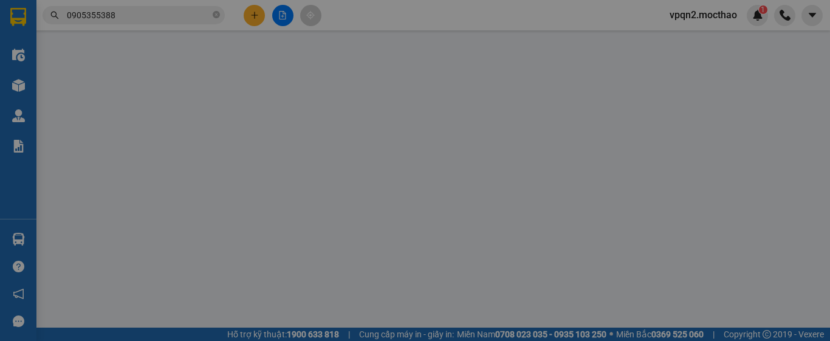
type input "40.000"
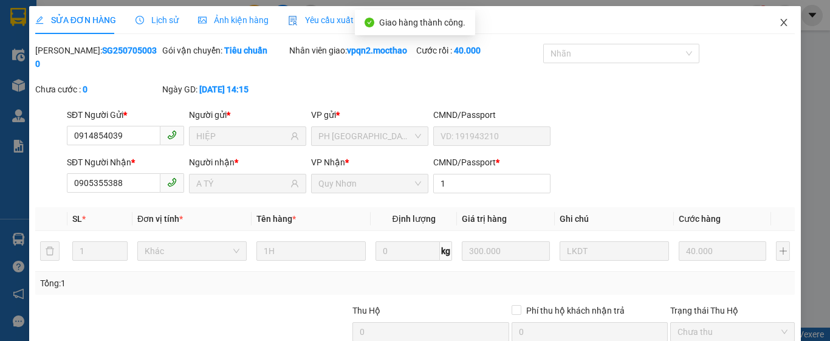
click at [779, 20] on icon "close" at bounding box center [784, 23] width 10 height 10
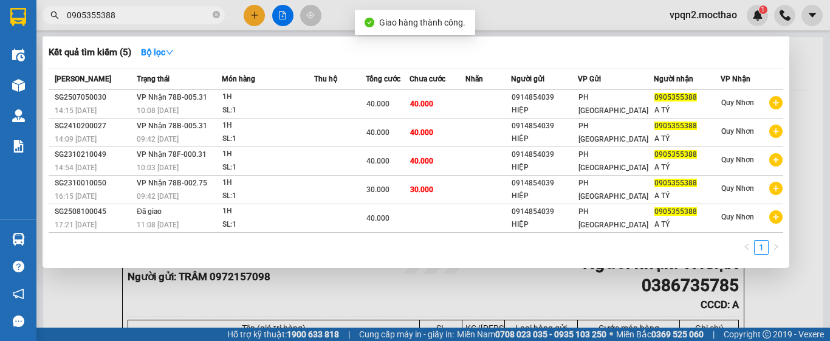
drag, startPoint x: 112, startPoint y: 17, endPoint x: 140, endPoint y: 22, distance: 29.1
click at [140, 22] on span "0905355388" at bounding box center [134, 15] width 182 height 18
type input "0905355388"
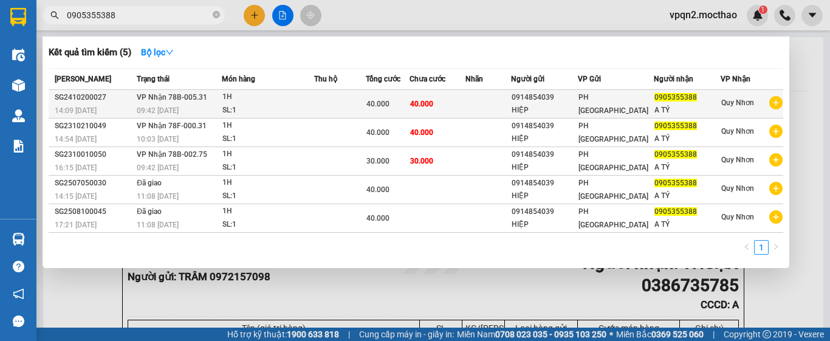
click at [427, 108] on span "40.000" at bounding box center [421, 104] width 23 height 9
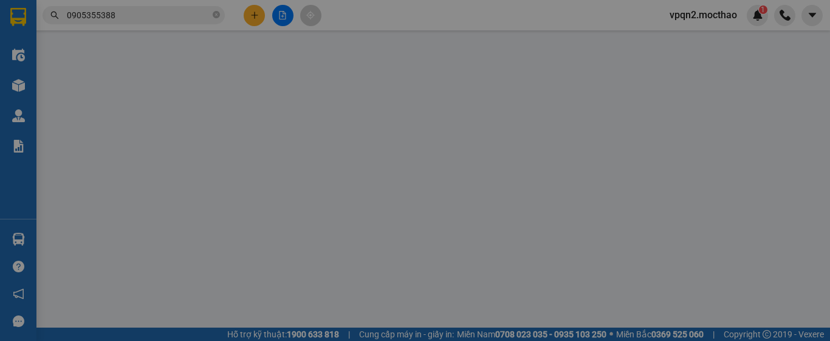
type input "0914854039"
type input "HIỆP"
type input "0905355388"
type input "A TÝ"
type input "1"
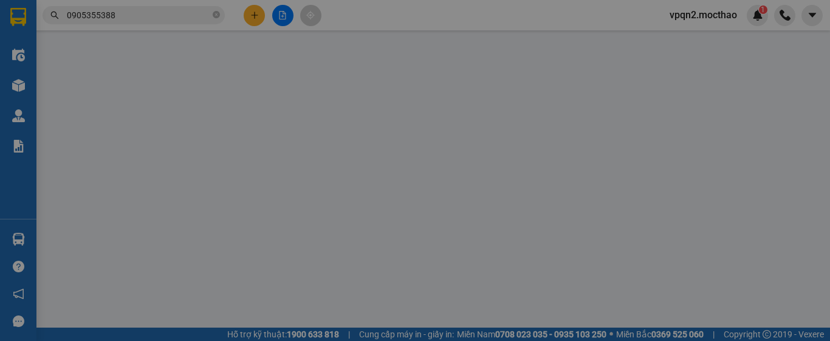
type input "40.000"
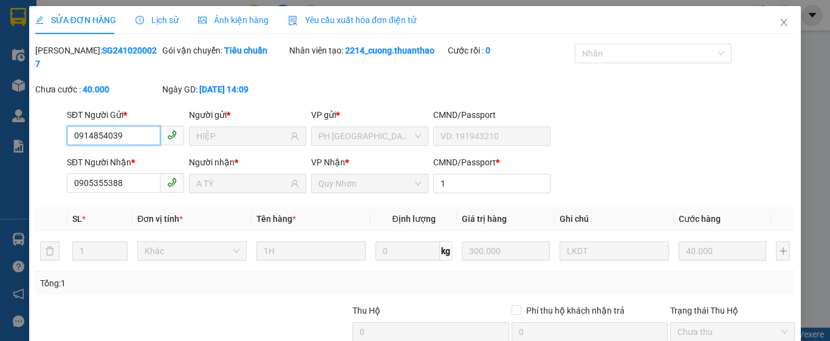
drag, startPoint x: 696, startPoint y: 274, endPoint x: 654, endPoint y: 286, distance: 44.1
type input "0"
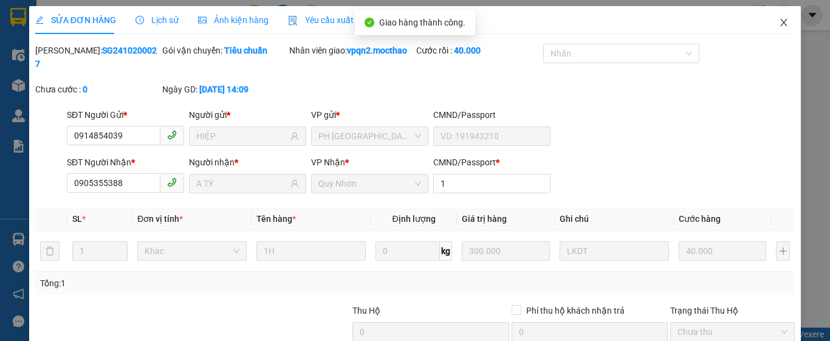
click at [781, 22] on icon "close" at bounding box center [784, 22] width 7 height 7
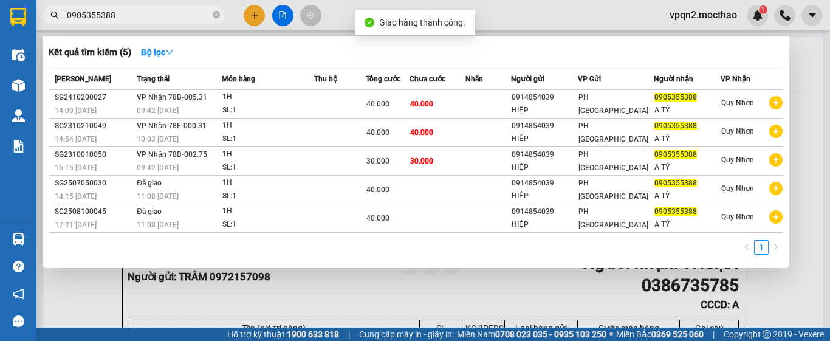
drag, startPoint x: 105, startPoint y: 14, endPoint x: 149, endPoint y: 22, distance: 45.7
click at [149, 22] on span "0905355388" at bounding box center [134, 15] width 182 height 18
type input "0905355388"
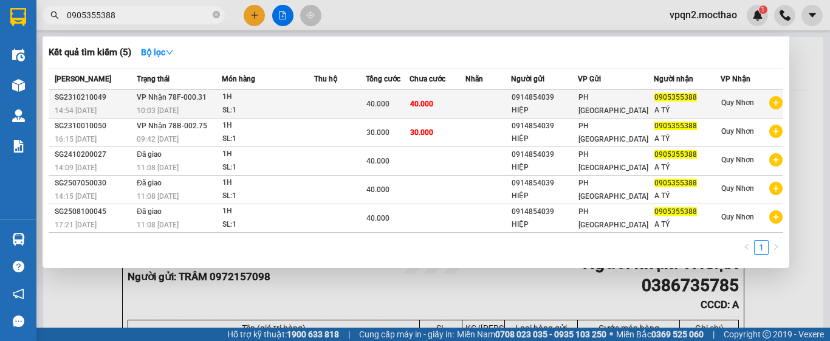
click at [433, 108] on span "40.000" at bounding box center [421, 104] width 23 height 9
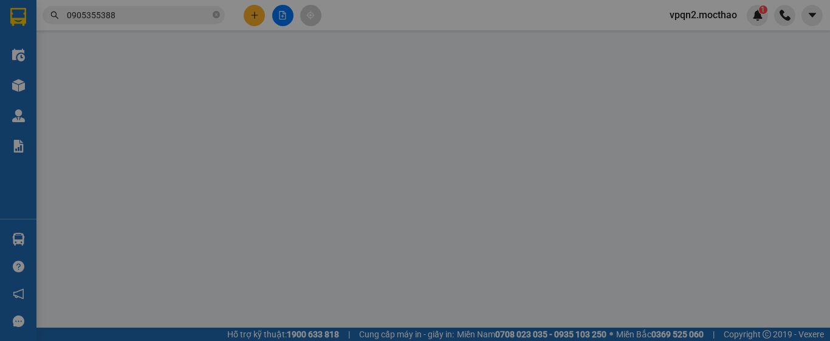
type input "0914854039"
type input "HIỆP"
type input "0905355388"
type input "A TÝ"
type input "40.000"
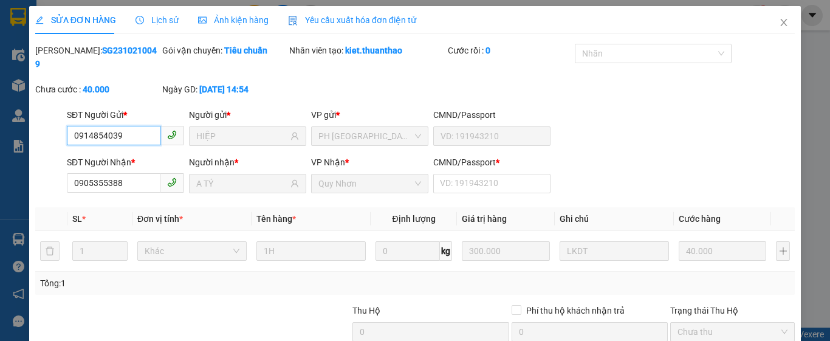
drag, startPoint x: 702, startPoint y: 273, endPoint x: 690, endPoint y: 276, distance: 12.7
type input "0"
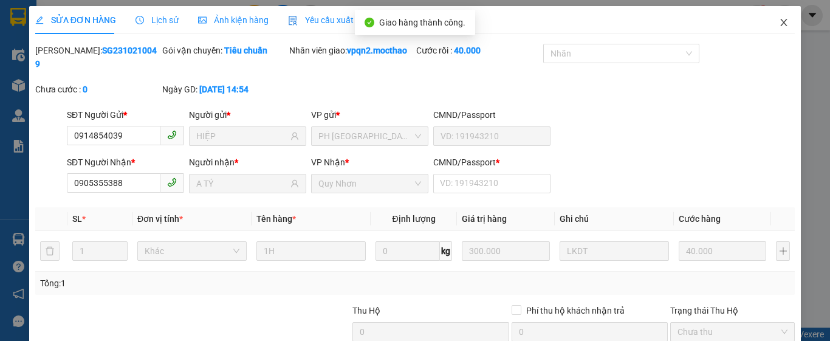
click at [779, 21] on icon "close" at bounding box center [784, 23] width 10 height 10
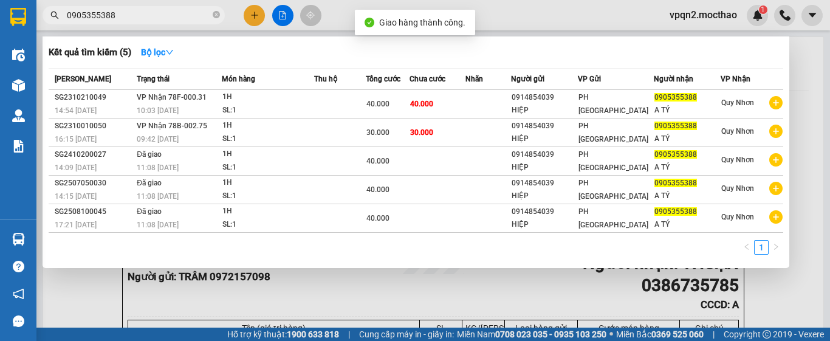
drag, startPoint x: 103, startPoint y: 12, endPoint x: 137, endPoint y: 19, distance: 34.8
click at [137, 19] on input "0905355388" at bounding box center [138, 15] width 143 height 13
type input "0905355388"
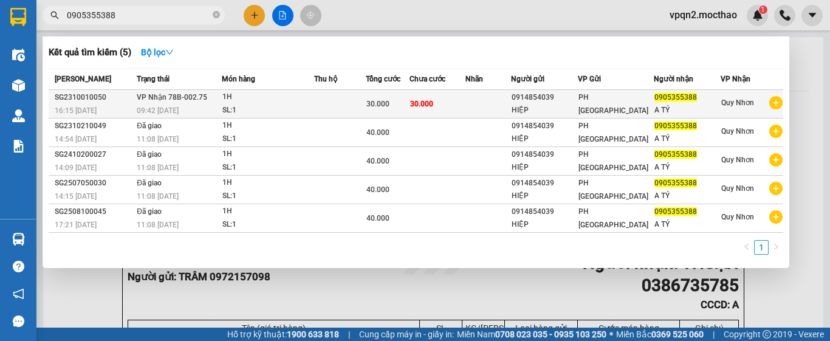
click at [444, 106] on td "30.000" at bounding box center [438, 104] width 56 height 29
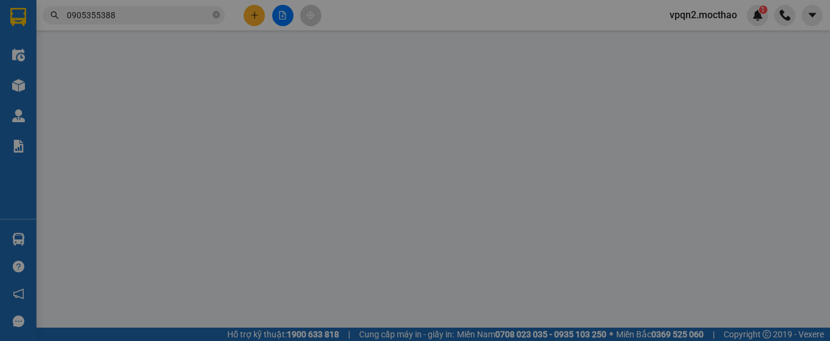
type input "0914854039"
type input "HIỆP"
type input "0905355388"
type input "A TÝ"
type input "30.000"
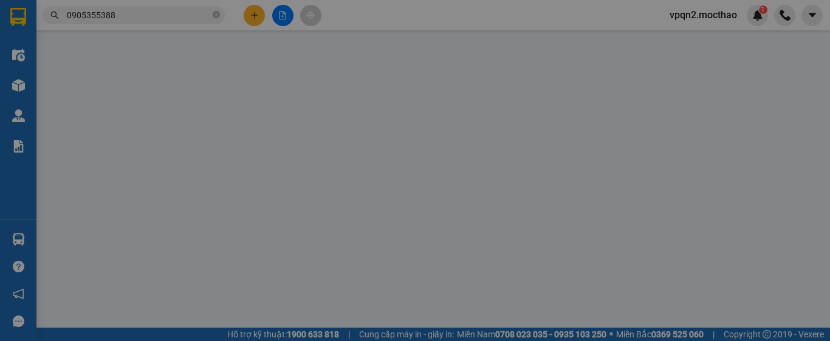
type input "30.000"
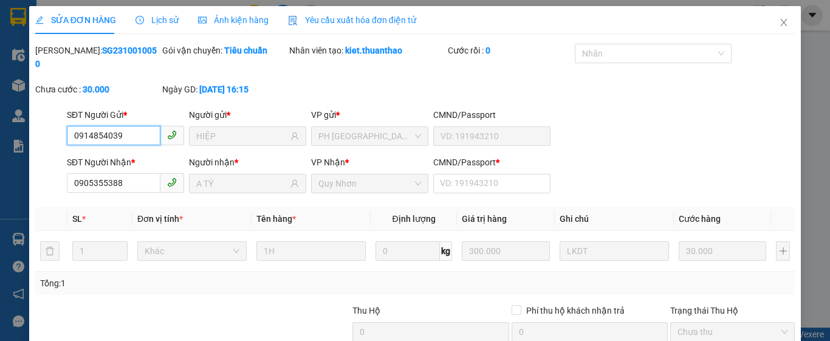
drag, startPoint x: 695, startPoint y: 252, endPoint x: 693, endPoint y: 259, distance: 8.1
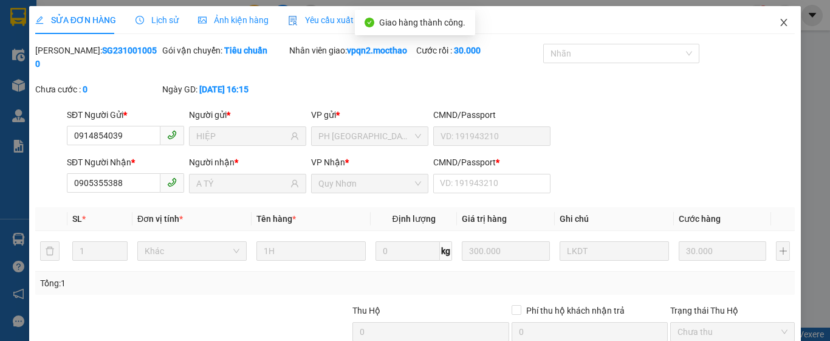
click at [779, 22] on icon "close" at bounding box center [784, 23] width 10 height 10
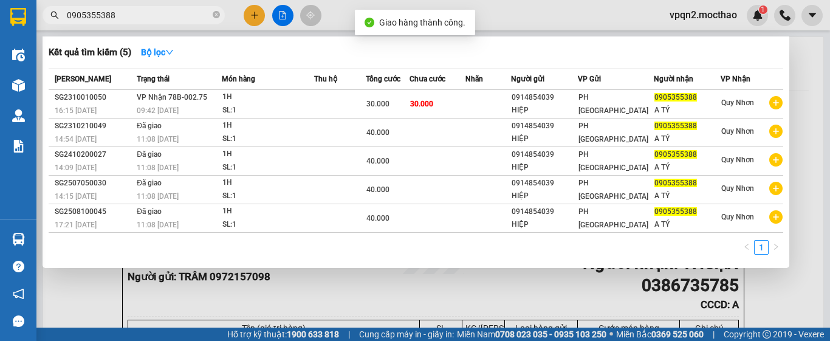
drag, startPoint x: 103, startPoint y: 15, endPoint x: 146, endPoint y: 22, distance: 43.2
click at [146, 22] on span "0905355388" at bounding box center [134, 15] width 182 height 18
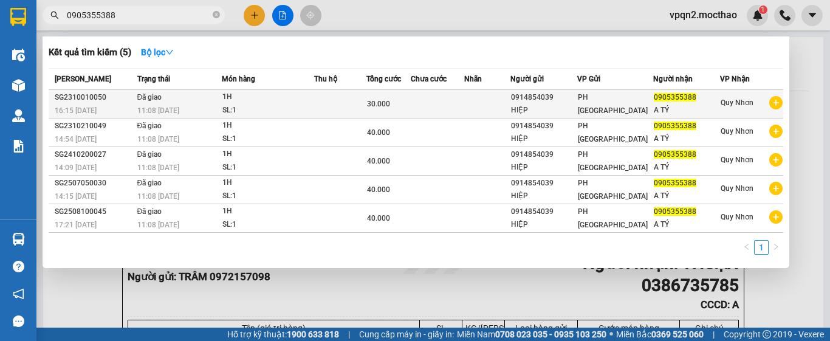
click at [488, 109] on td at bounding box center [487, 104] width 46 height 29
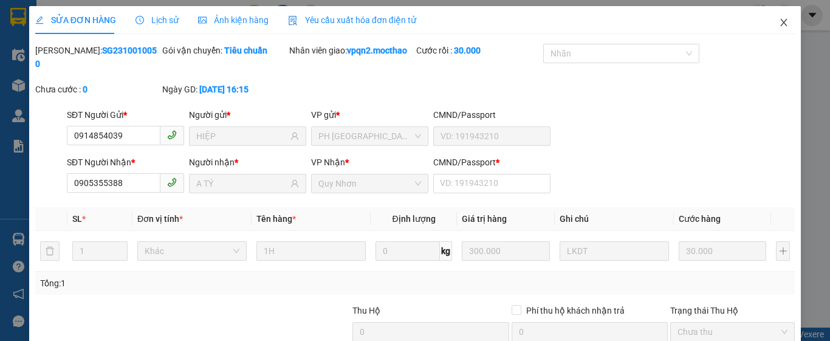
click at [781, 23] on icon "close" at bounding box center [784, 22] width 7 height 7
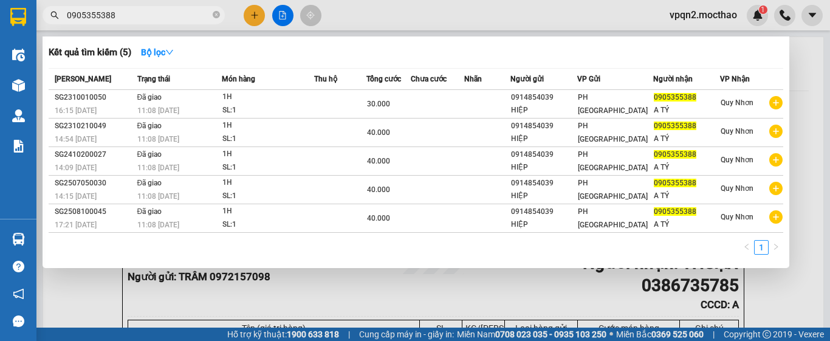
drag, startPoint x: 105, startPoint y: 13, endPoint x: 176, endPoint y: 28, distance: 72.6
click at [176, 26] on div "Kết quả tìm kiếm ( 5 ) Bộ lọc Mã ĐH Trạng thái Món hàng Thu hộ Tổng cước Chưa c…" at bounding box center [118, 15] width 237 height 21
type input "0905355388"
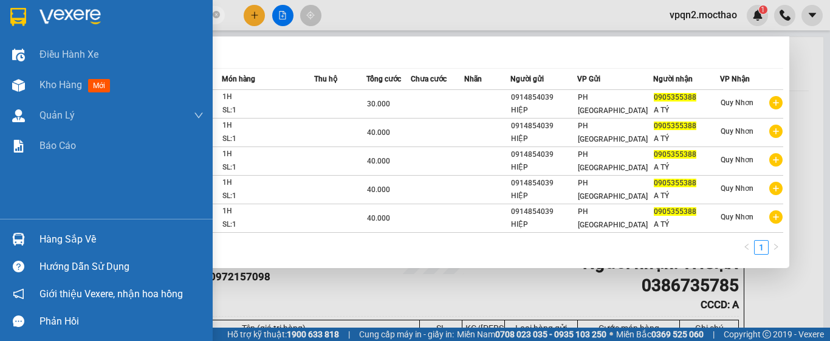
click at [1, 17] on section "Kết quả tìm kiếm ( 5 ) Bộ lọc Mã ĐH Trạng thái Món hàng Thu hộ Tổng cước Chưa c…" at bounding box center [415, 170] width 830 height 341
click at [22, 90] on img at bounding box center [18, 85] width 13 height 13
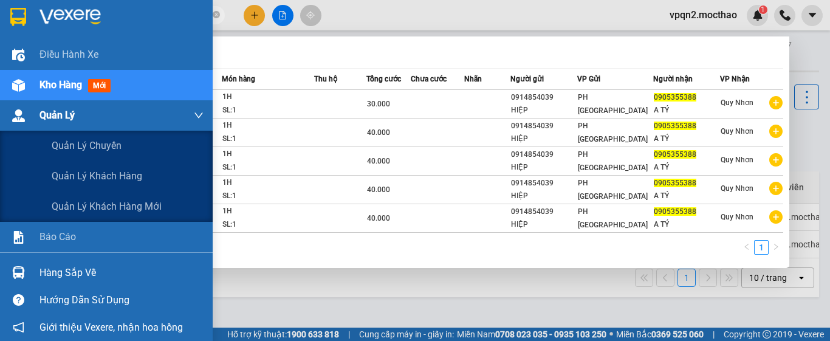
click at [89, 116] on div "Quản Lý" at bounding box center [121, 115] width 164 height 30
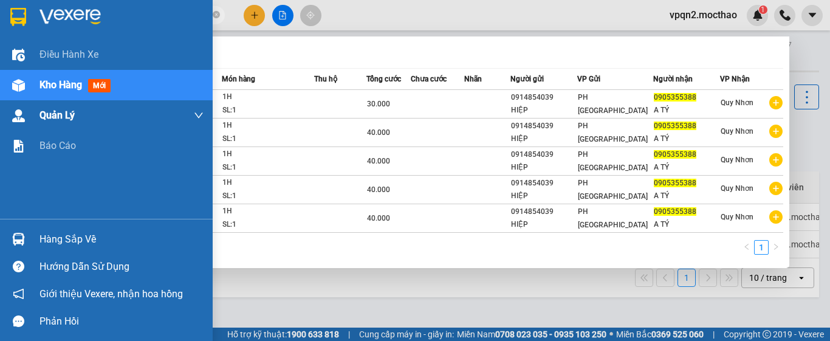
click at [31, 90] on div "Kho hàng mới" at bounding box center [106, 85] width 213 height 30
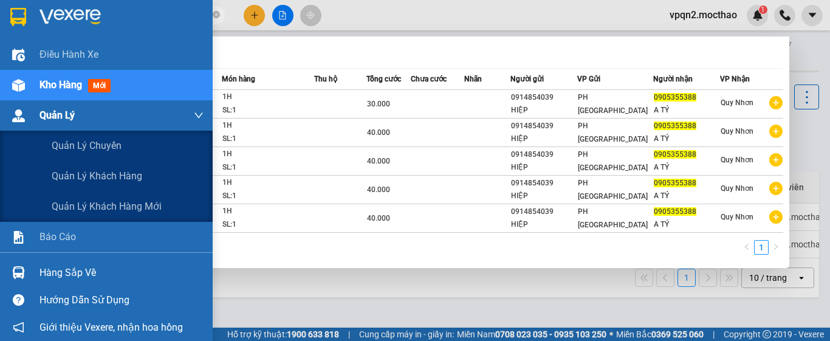
click at [30, 126] on div "Quản Lý" at bounding box center [106, 115] width 213 height 30
click at [32, 114] on div "Quản Lý" at bounding box center [106, 115] width 213 height 30
click at [38, 105] on div "Quản Lý" at bounding box center [106, 115] width 213 height 30
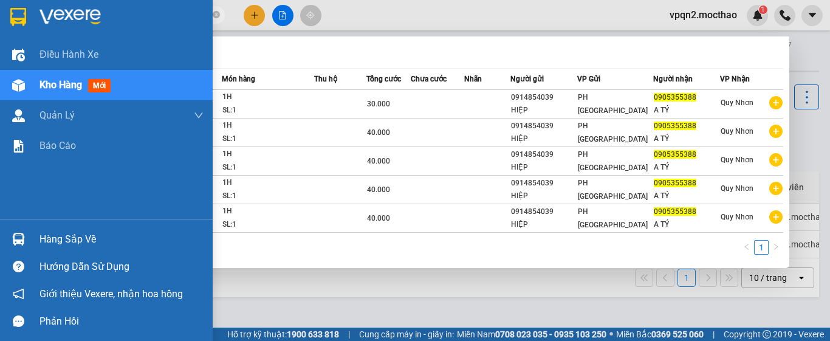
click at [63, 38] on div at bounding box center [106, 19] width 213 height 39
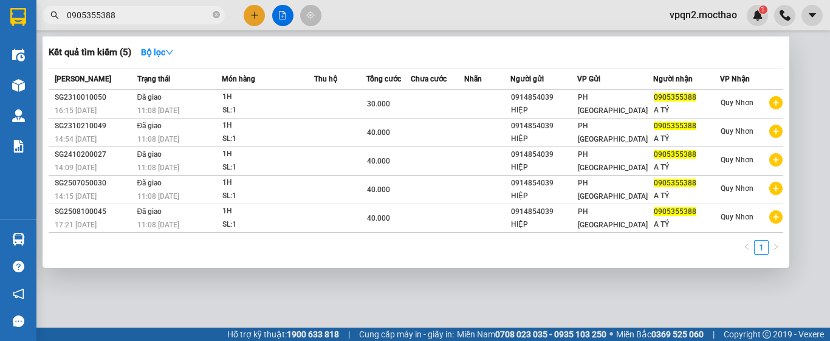
click at [60, 55] on h3 "Kết quả tìm kiếm ( 5 )" at bounding box center [90, 52] width 83 height 13
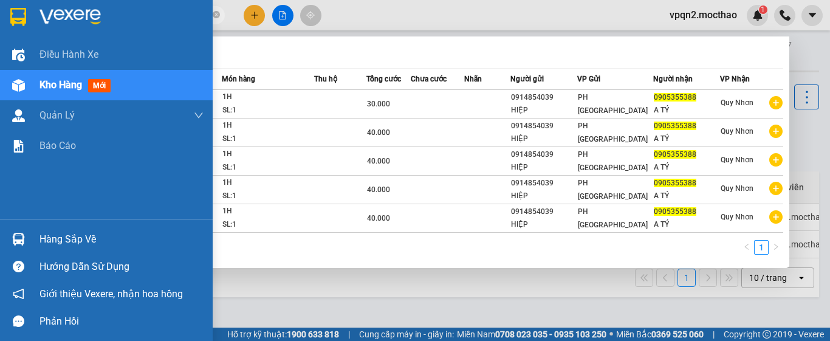
click at [21, 82] on img at bounding box center [18, 85] width 13 height 13
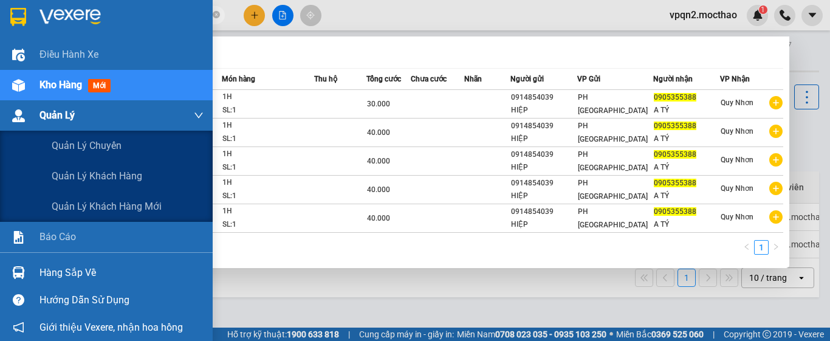
click at [36, 114] on div "Quản Lý" at bounding box center [106, 115] width 213 height 30
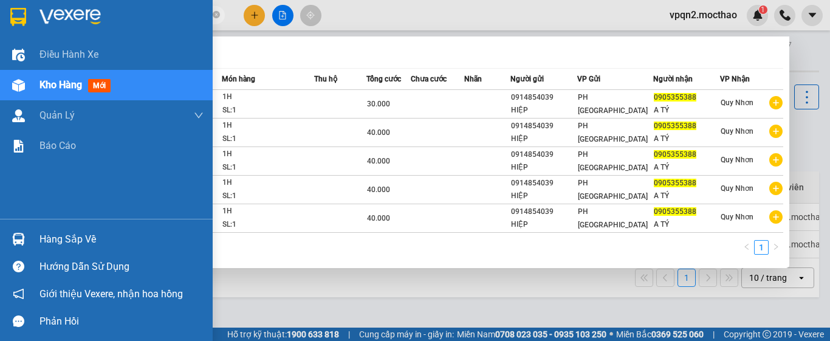
click at [47, 92] on div "Kho hàng mới" at bounding box center [77, 84] width 76 height 15
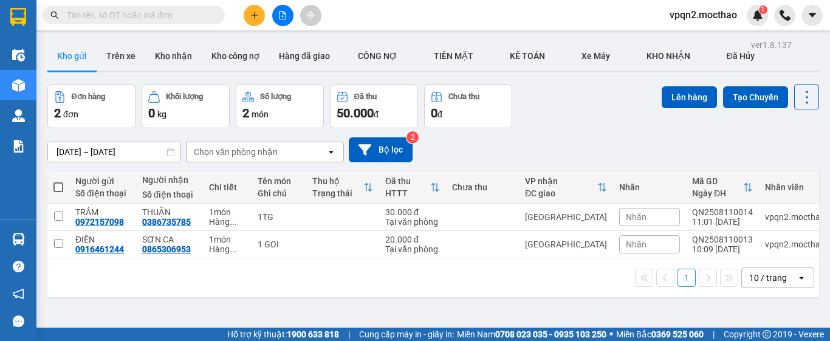
click at [125, 12] on input "text" at bounding box center [138, 15] width 143 height 13
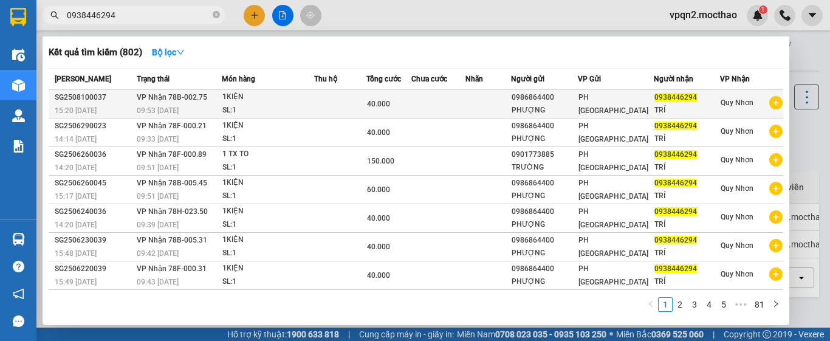
type input "0938446294"
click at [395, 97] on td "40.000" at bounding box center [389, 104] width 46 height 29
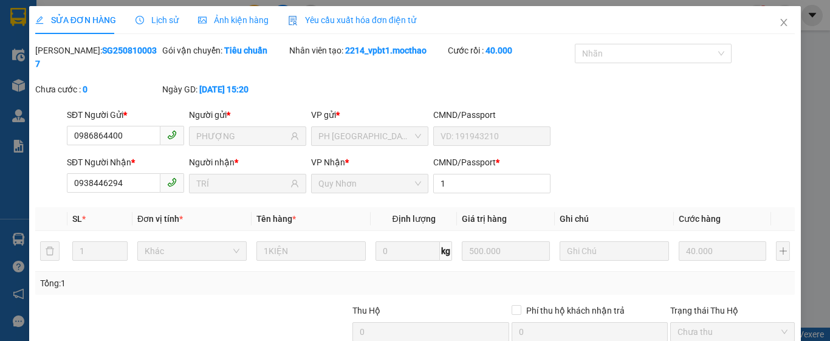
type input "0986864400"
type input "PHƯỢNG"
type input "0938446294"
type input "TRÍ"
type input "1"
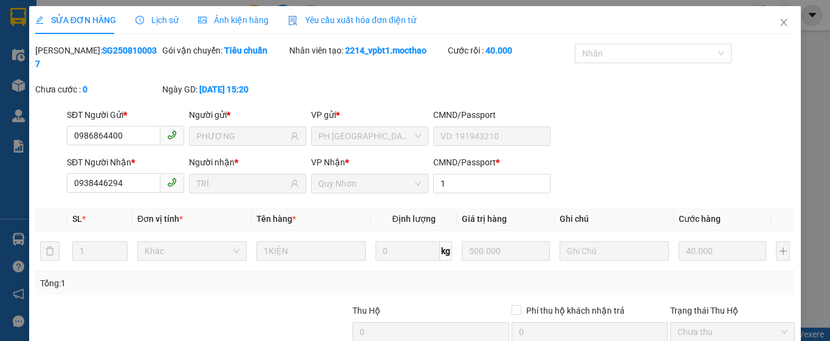
type input "40.000"
checkbox input "true"
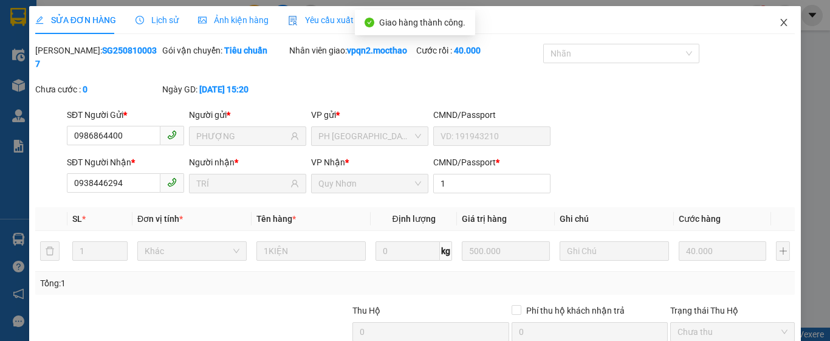
click at [780, 19] on icon "close" at bounding box center [784, 23] width 10 height 10
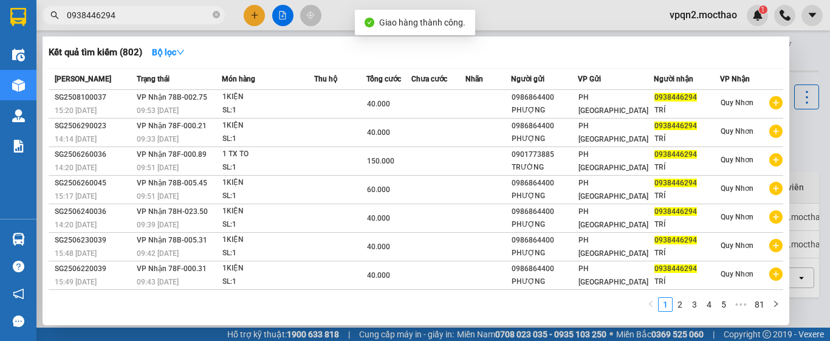
drag, startPoint x: 101, startPoint y: 12, endPoint x: 126, endPoint y: 17, distance: 24.8
click at [126, 17] on input "0938446294" at bounding box center [138, 15] width 143 height 13
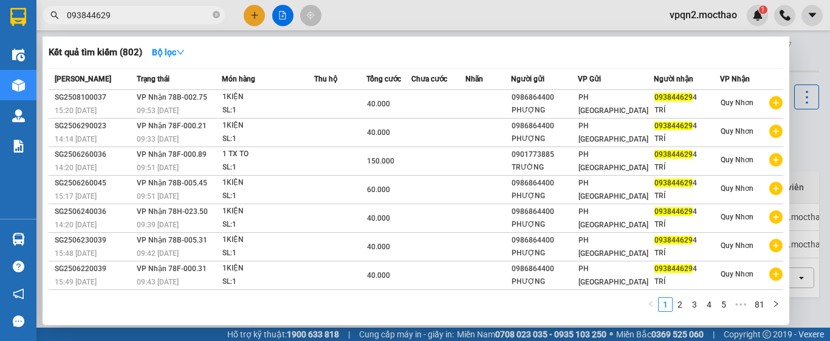
type input "0938446294"
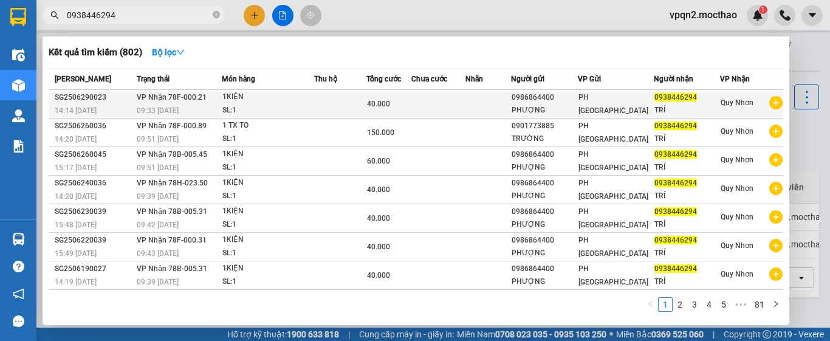
click at [371, 97] on td "40.000" at bounding box center [389, 104] width 46 height 29
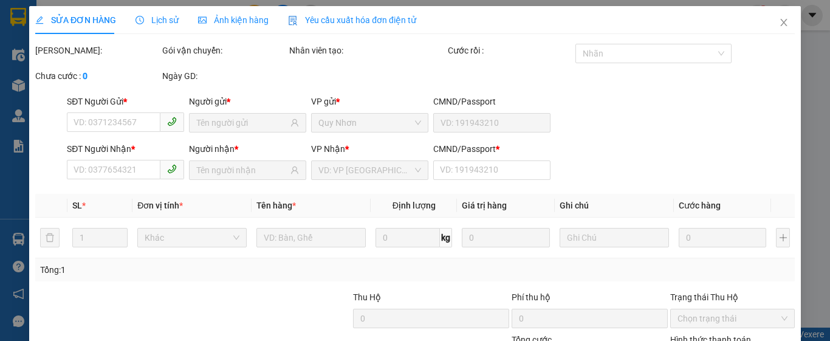
type input "0986864400"
type input "PHƯỢNG"
type input "0938446294"
type input "TRÍ"
type input "1"
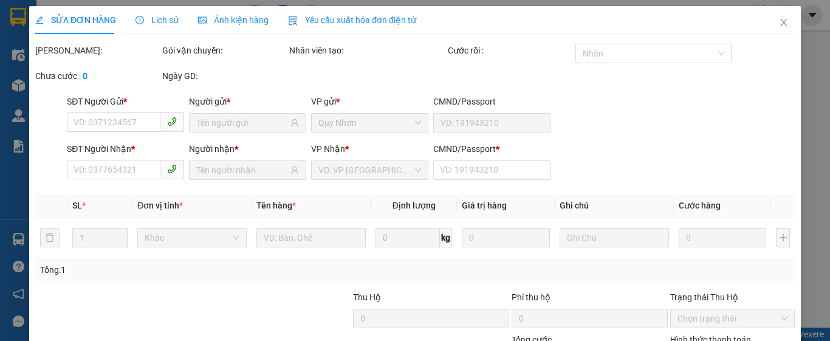
type input "40.000"
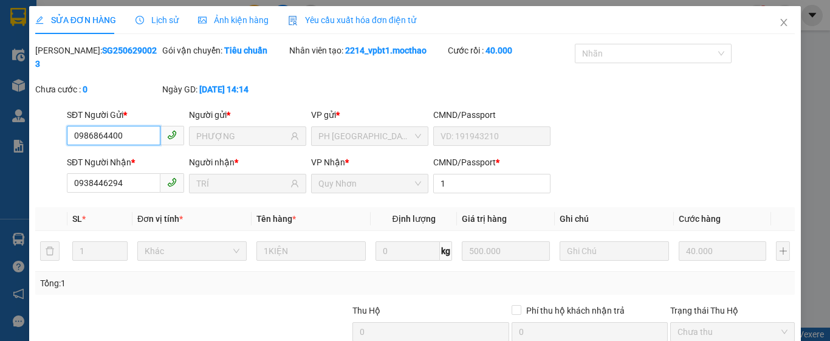
checkbox input "true"
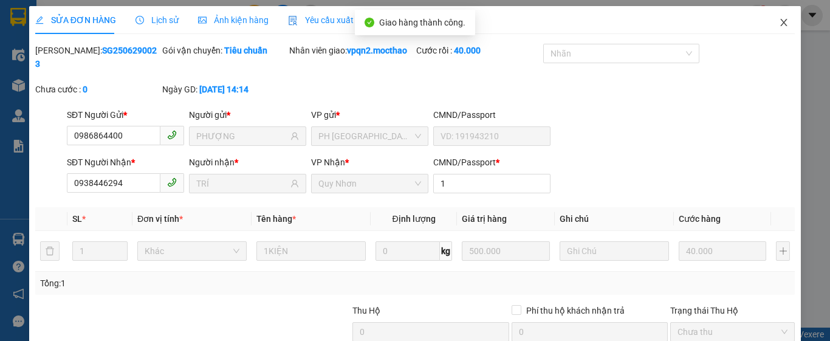
click at [781, 22] on icon "close" at bounding box center [784, 22] width 7 height 7
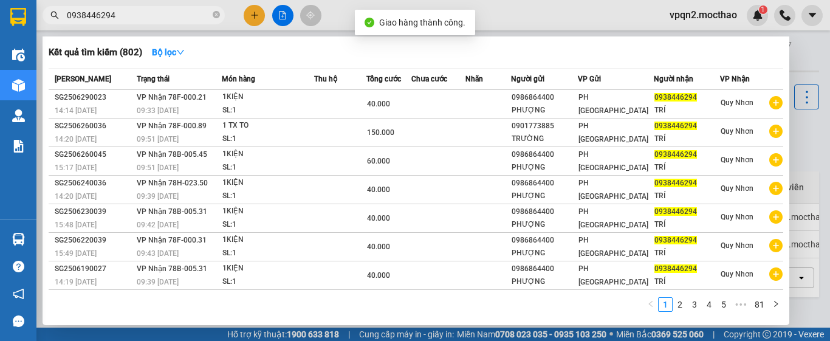
drag, startPoint x: 109, startPoint y: 13, endPoint x: 131, endPoint y: 18, distance: 23.0
click at [131, 18] on input "0938446294" at bounding box center [138, 15] width 143 height 13
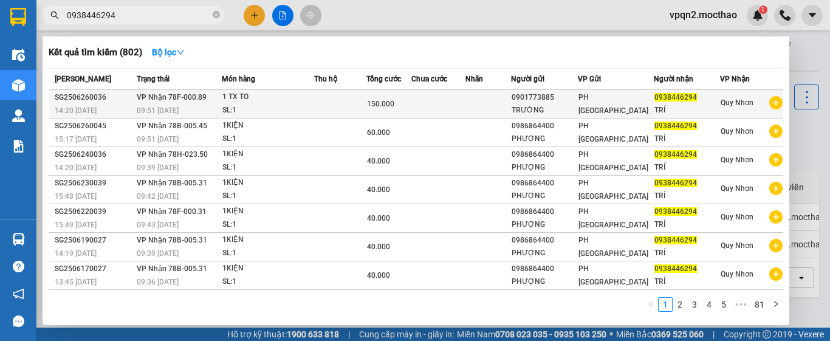
click at [296, 108] on div "SL: 1" at bounding box center [267, 110] width 91 height 13
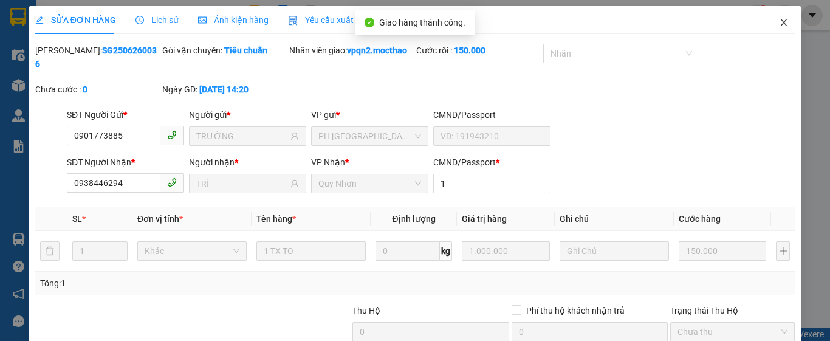
click at [781, 24] on icon "close" at bounding box center [784, 22] width 7 height 7
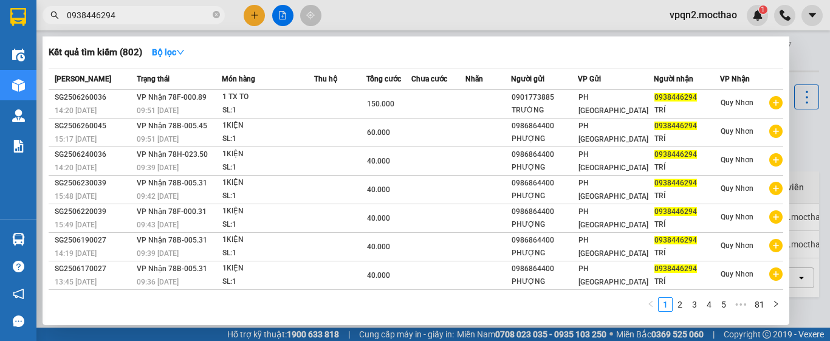
drag, startPoint x: 103, startPoint y: 10, endPoint x: 160, endPoint y: 21, distance: 58.2
click at [160, 21] on input "0938446294" at bounding box center [138, 15] width 143 height 13
type input "0938446294"
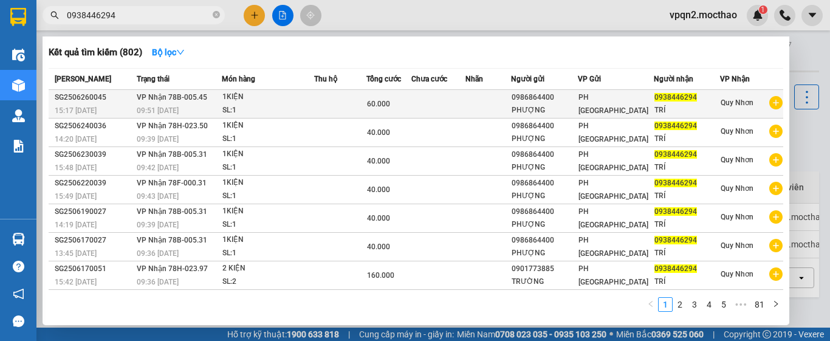
click at [257, 104] on div "SL: 1" at bounding box center [267, 110] width 91 height 13
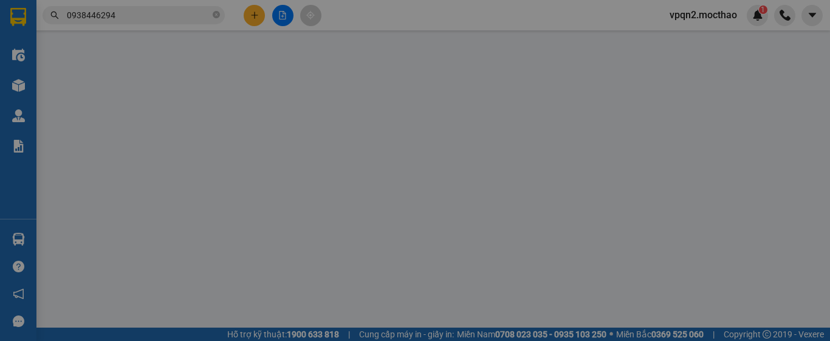
type input "0986864400"
type input "PHƯỢNG"
type input "0938446294"
type input "TRÍ"
type input "1"
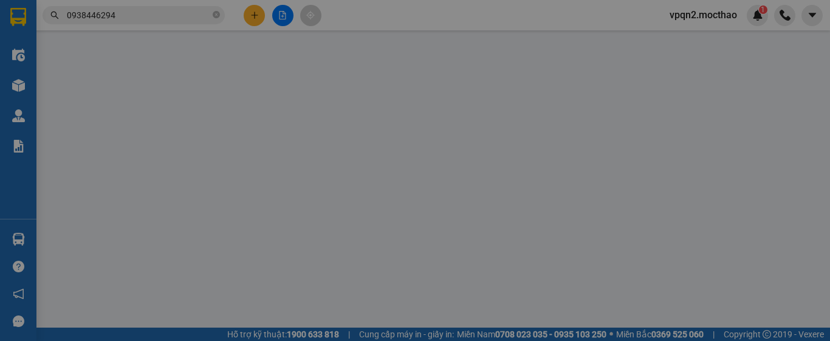
type input "60.000"
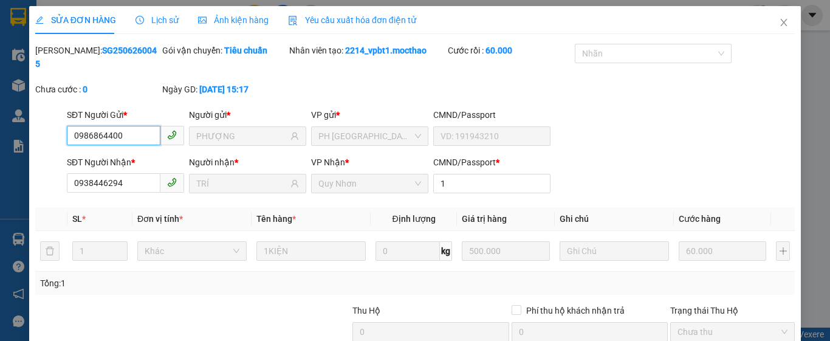
checkbox input "true"
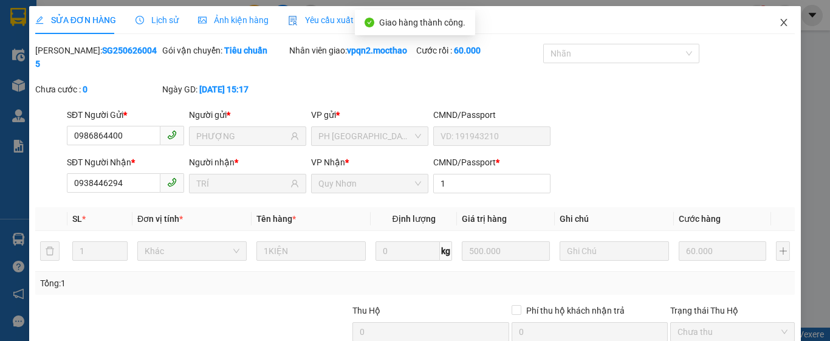
click at [782, 26] on span "Close" at bounding box center [784, 23] width 34 height 34
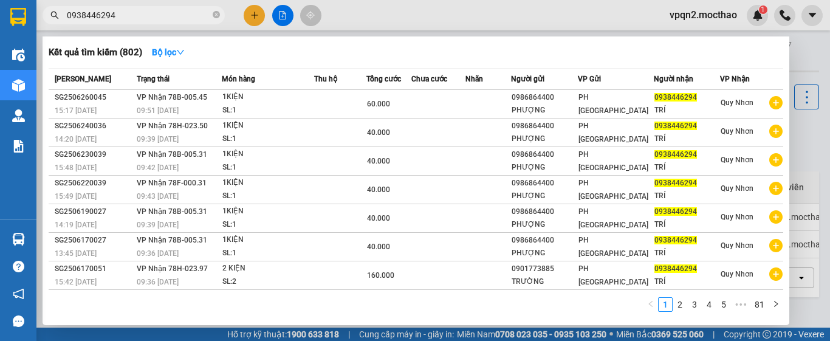
drag, startPoint x: 100, startPoint y: 13, endPoint x: 125, endPoint y: 18, distance: 24.7
click at [125, 18] on input "0938446294" at bounding box center [138, 15] width 143 height 13
type input "0938446294"
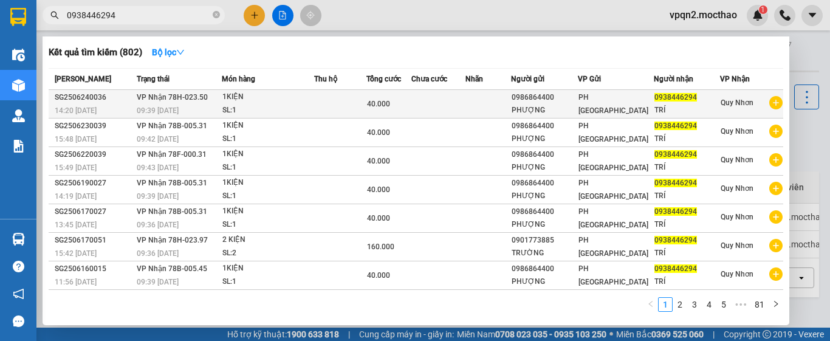
click at [162, 105] on div "09:39 [DATE]" at bounding box center [179, 110] width 84 height 13
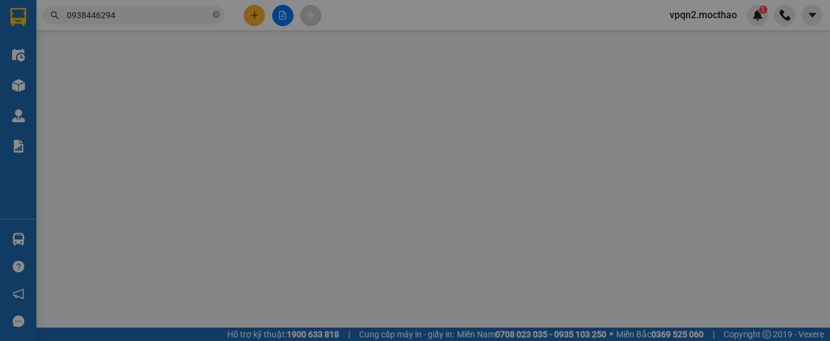
type input "0986864400"
type input "PHƯỢNG"
type input "0938446294"
type input "TRÍ"
type input "1"
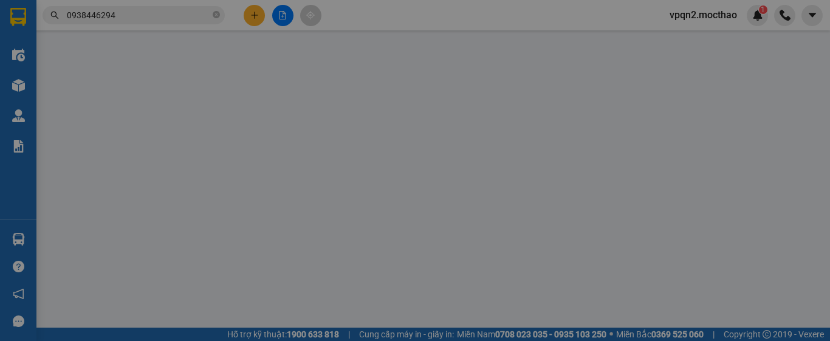
type input "40.000"
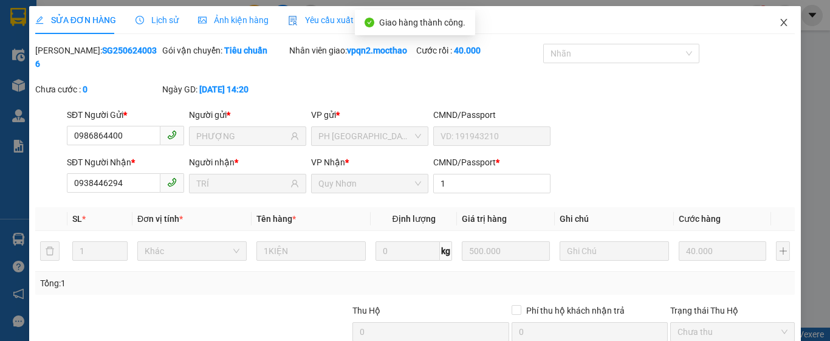
click at [779, 22] on icon "close" at bounding box center [784, 23] width 10 height 10
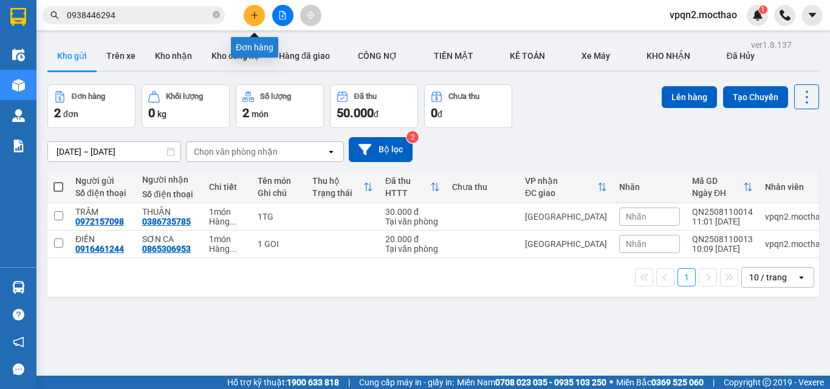
click at [246, 19] on button at bounding box center [254, 15] width 21 height 21
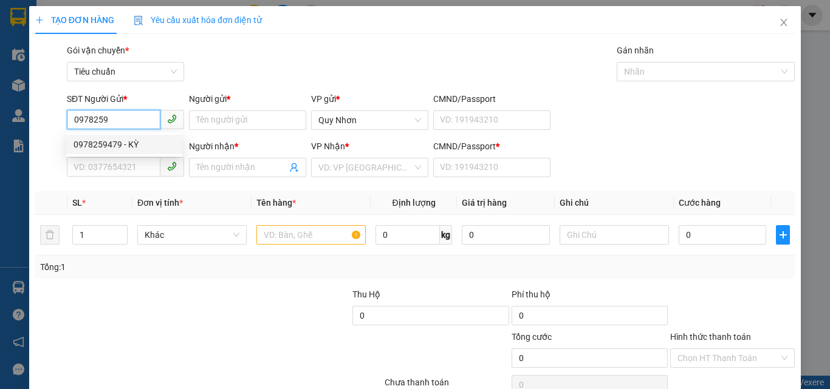
click at [143, 149] on div "0978259479 - KỲ" at bounding box center [124, 144] width 101 height 13
type input "0978259479"
type input "KỲ"
type input "0394896450"
type input "KHA"
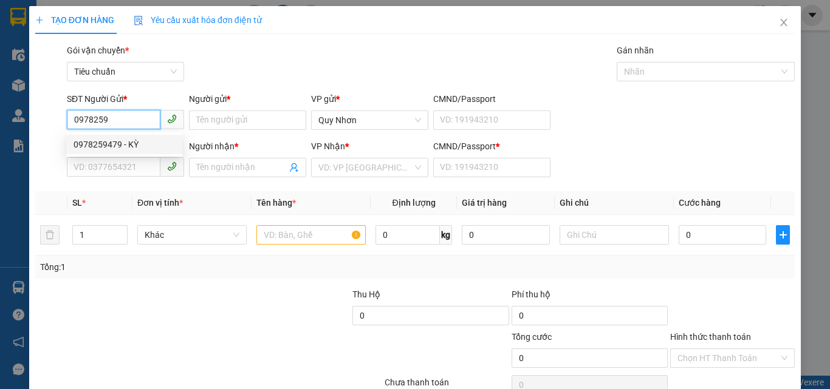
type input "A"
type input "140.000"
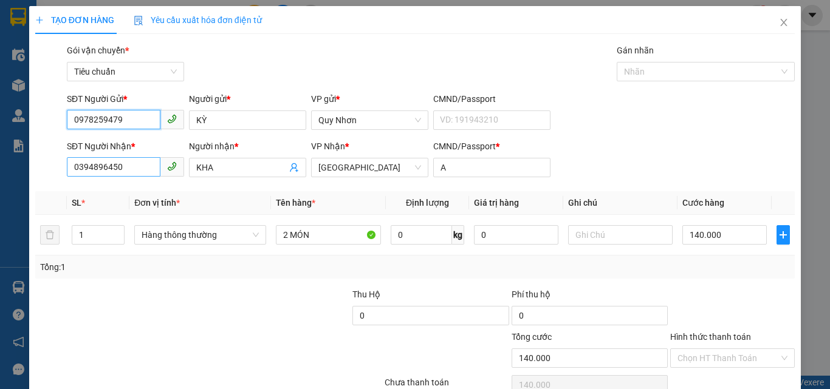
type input "0978259479"
click at [133, 167] on input "0394896450" at bounding box center [114, 166] width 94 height 19
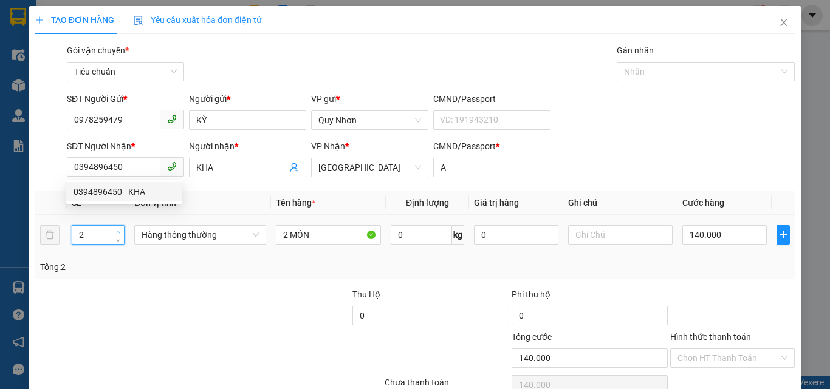
click at [119, 229] on span "up" at bounding box center [117, 231] width 7 height 7
type input "3"
click at [117, 228] on span "up" at bounding box center [117, 231] width 7 height 7
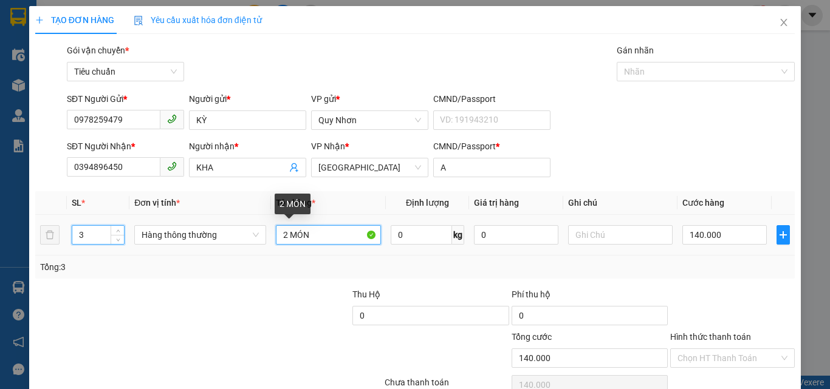
click at [286, 238] on input "2 MÓN" at bounding box center [328, 234] width 105 height 19
type input "0"
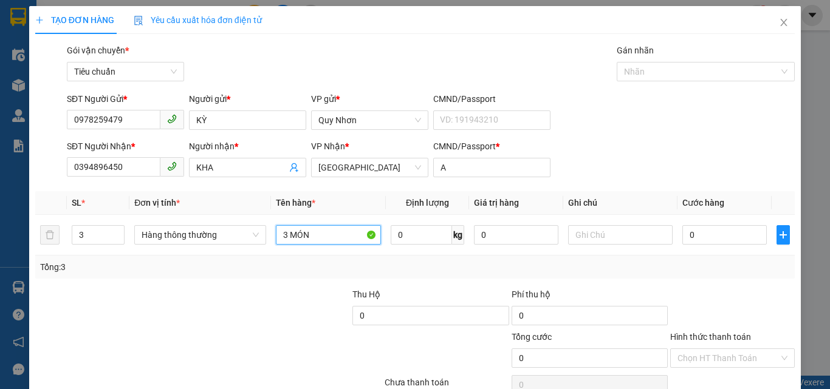
type input "3 MÓN"
click at [207, 309] on div at bounding box center [272, 309] width 159 height 43
click at [262, 295] on div at bounding box center [272, 309] width 159 height 43
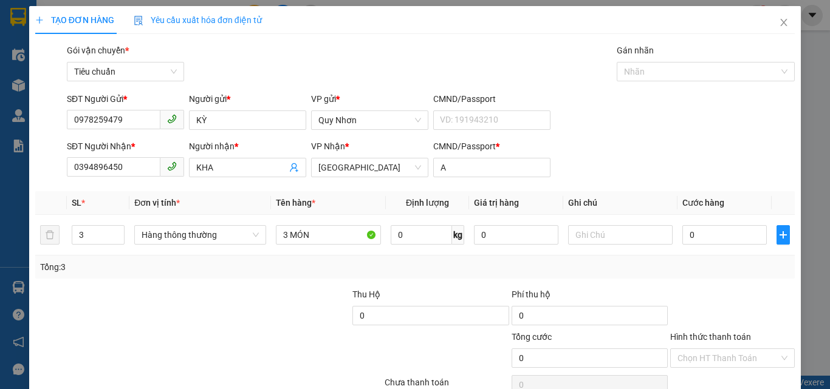
click at [262, 295] on div at bounding box center [272, 309] width 159 height 43
click at [702, 227] on input "0" at bounding box center [724, 234] width 84 height 19
type input "2"
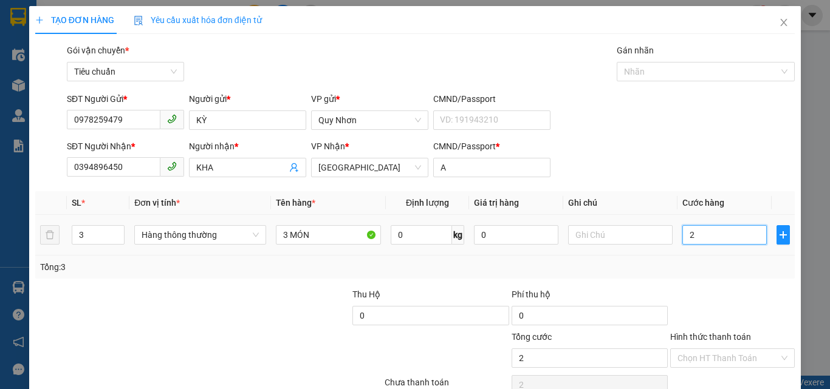
type input "21"
type input "210"
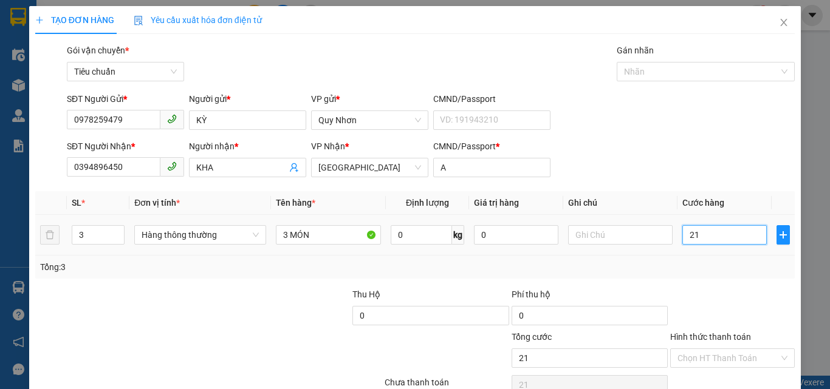
type input "210"
type input "2.100"
type input "21.000"
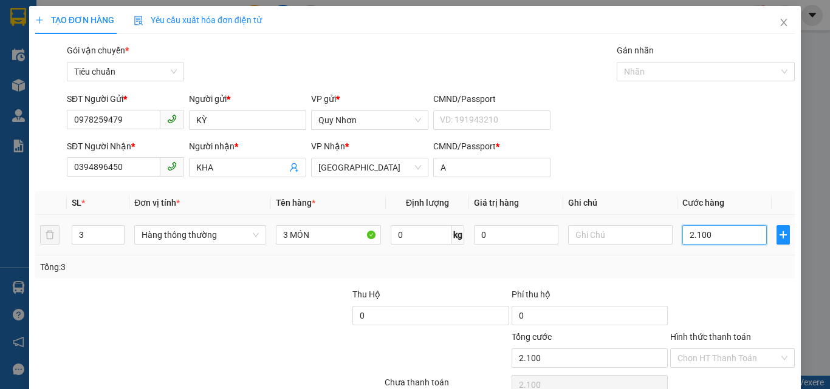
type input "21.000"
type input "210.000"
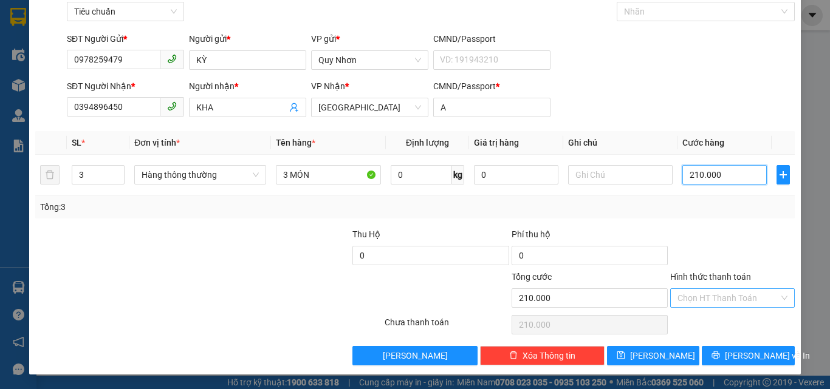
type input "210.000"
click at [708, 300] on input "Hình thức thanh toán" at bounding box center [727, 298] width 101 height 18
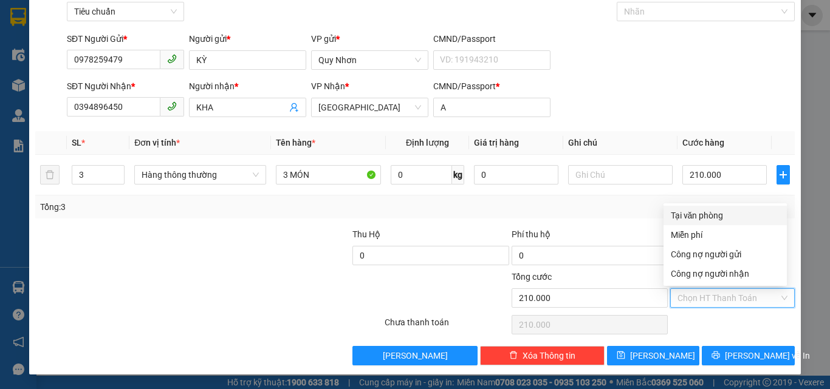
click at [712, 206] on div "Tại văn phòng" at bounding box center [725, 215] width 123 height 19
type input "0"
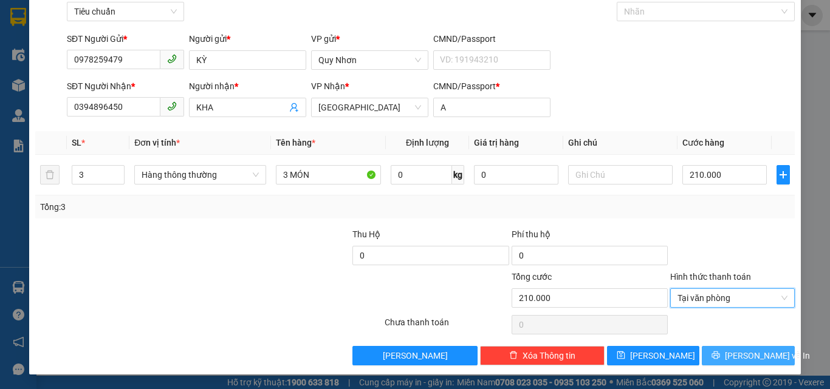
click at [720, 340] on icon "printer" at bounding box center [716, 355] width 9 height 9
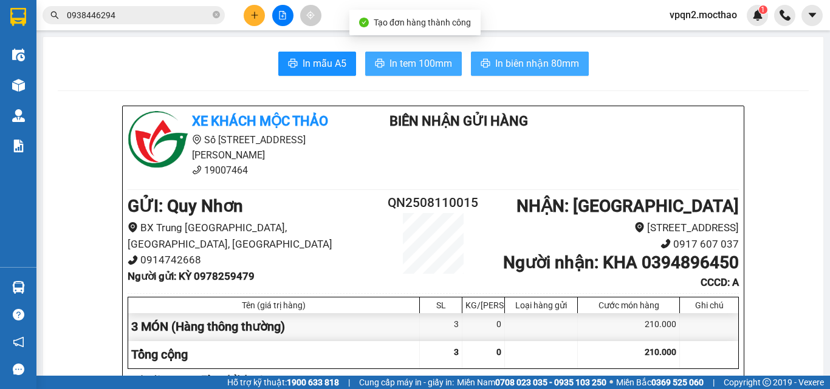
drag, startPoint x: 403, startPoint y: 70, endPoint x: 488, endPoint y: 58, distance: 85.4
click at [405, 70] on span "In tem 100mm" at bounding box center [420, 63] width 63 height 15
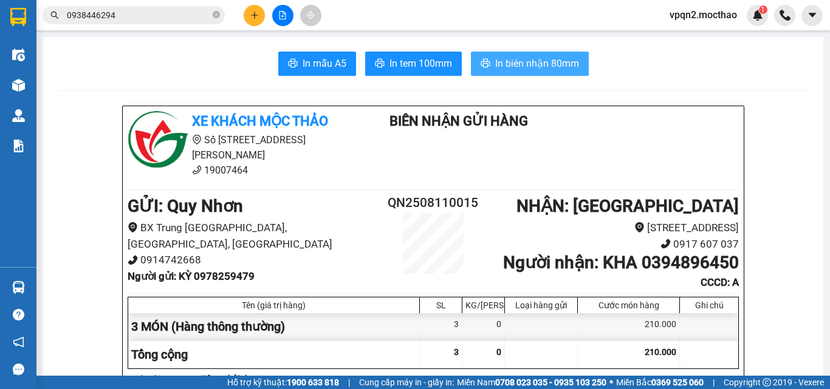
click at [524, 60] on span "In biên nhận 80mm" at bounding box center [537, 63] width 84 height 15
